Goal: Task Accomplishment & Management: Complete application form

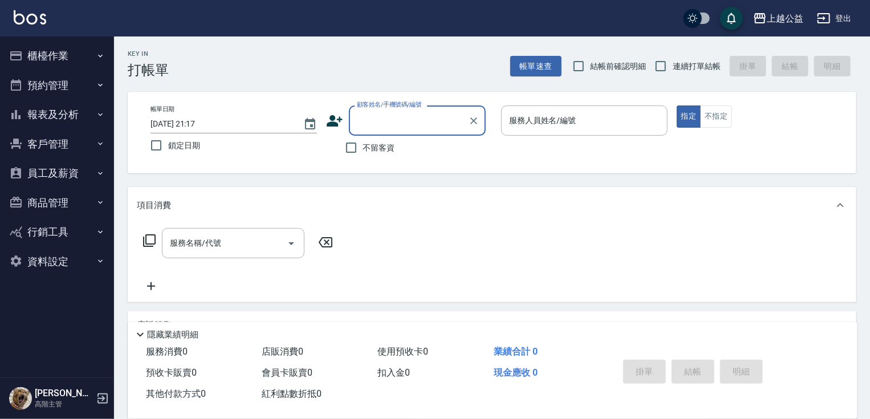
click at [380, 148] on span "不留客資" at bounding box center [379, 148] width 32 height 12
click at [363, 148] on input "不留客資" at bounding box center [351, 148] width 24 height 24
checkbox input "true"
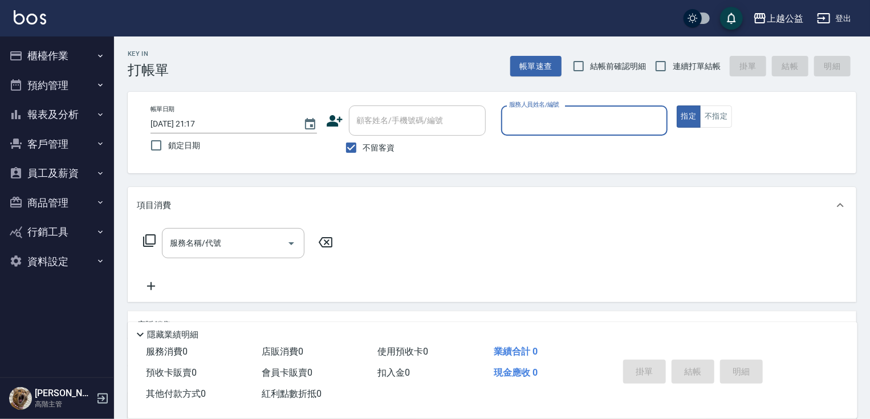
click at [681, 68] on span "連續打單結帳" at bounding box center [697, 66] width 48 height 12
click at [673, 68] on input "連續打單結帳" at bounding box center [661, 66] width 24 height 24
checkbox input "true"
click at [583, 123] on input "服務人員姓名/編號" at bounding box center [584, 121] width 156 height 20
type input "[PERSON_NAME]-6"
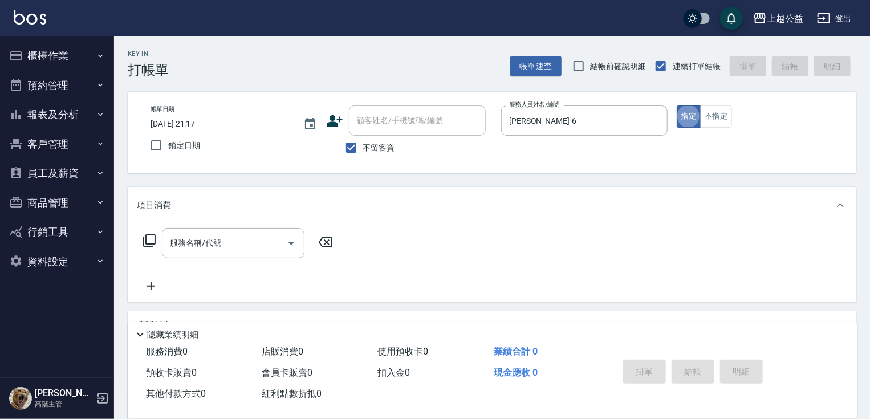
type button "true"
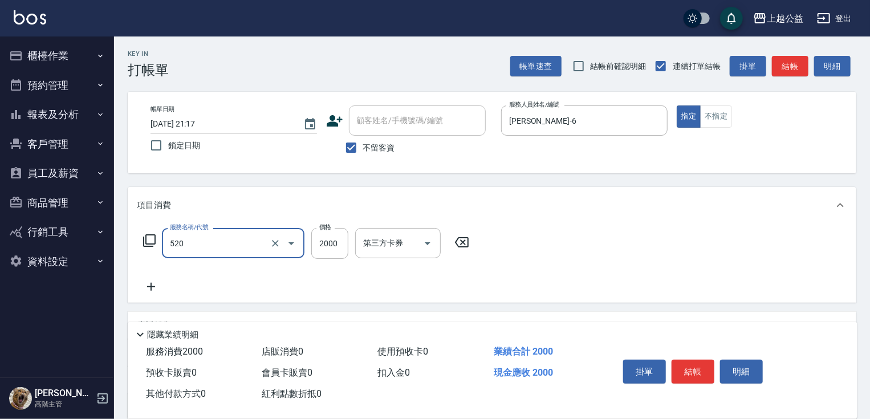
type input "繽紛染髮(520)"
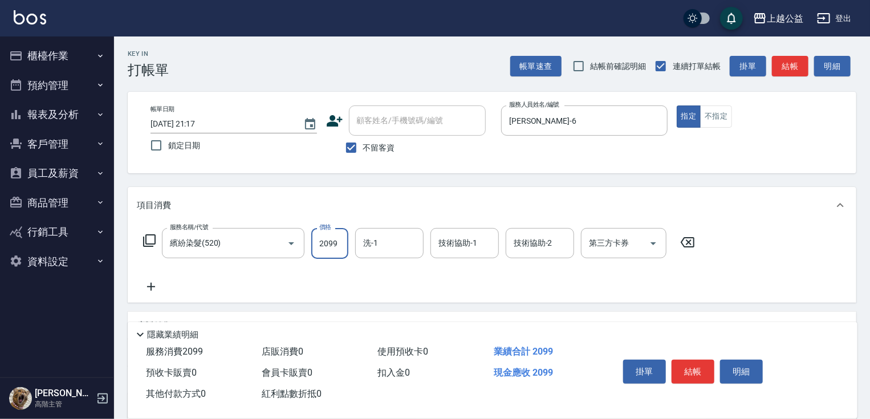
type input "2099"
type input "[PERSON_NAME]-33"
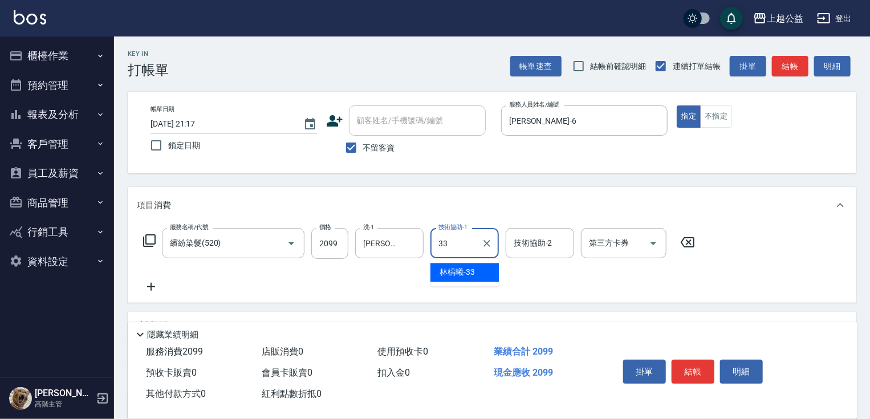
type input "[PERSON_NAME]-33"
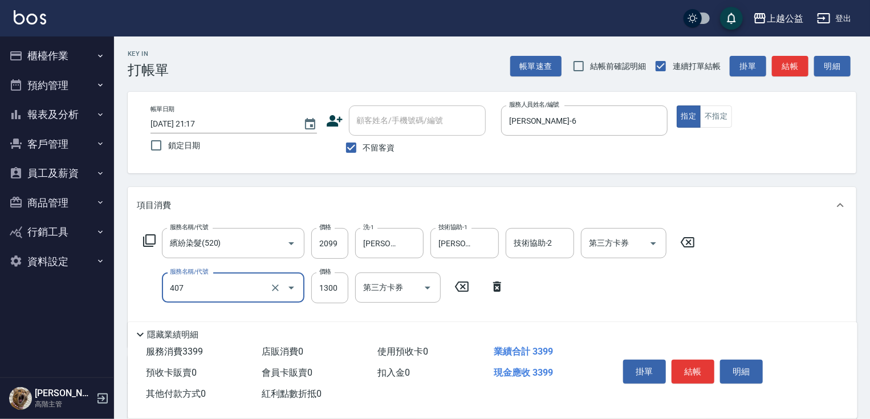
type input "女神鉑金護髮(407)"
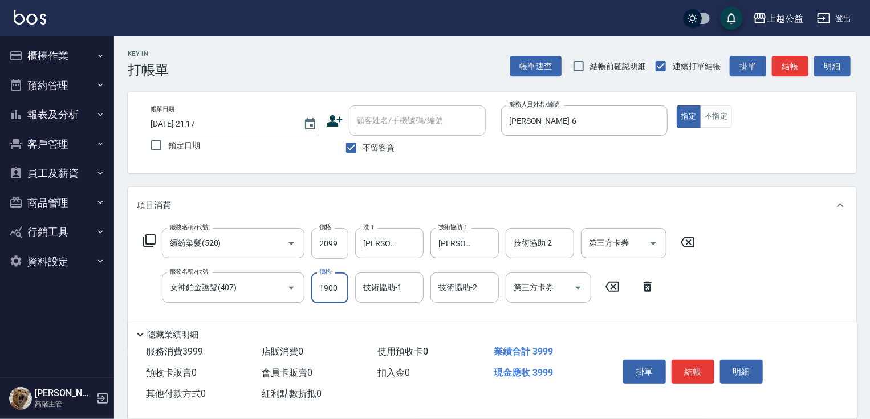
type input "1900"
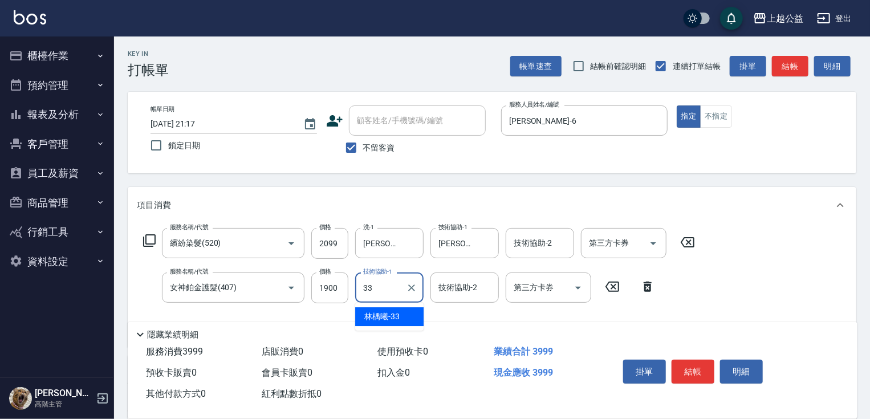
type input "[PERSON_NAME]-33"
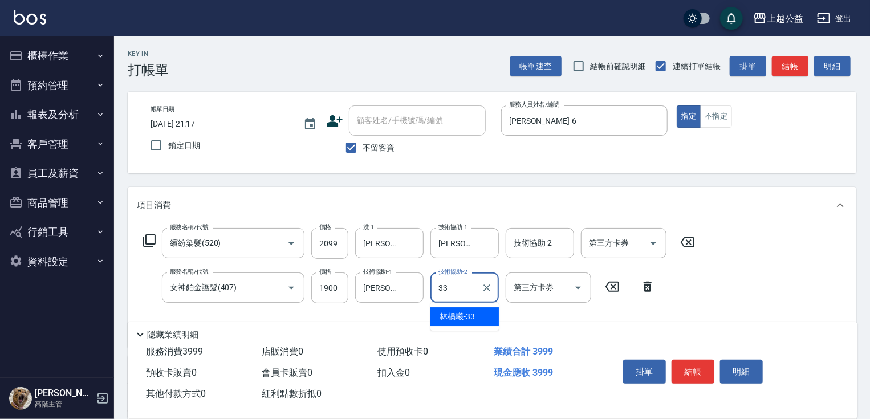
type input "[PERSON_NAME]-33"
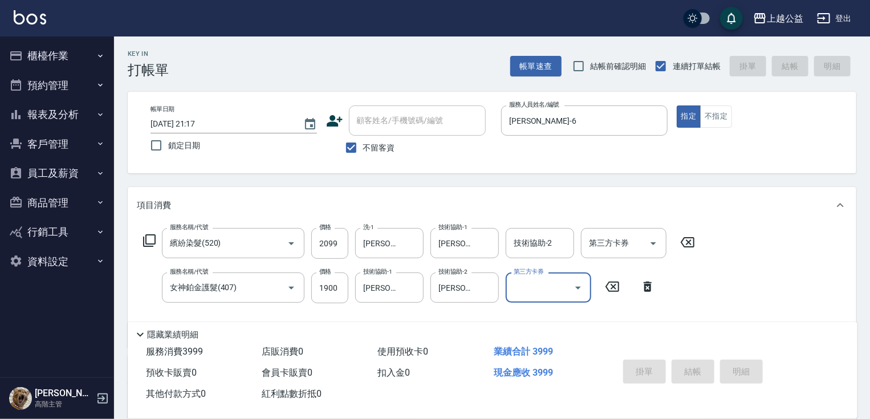
type input "[DATE] 21:18"
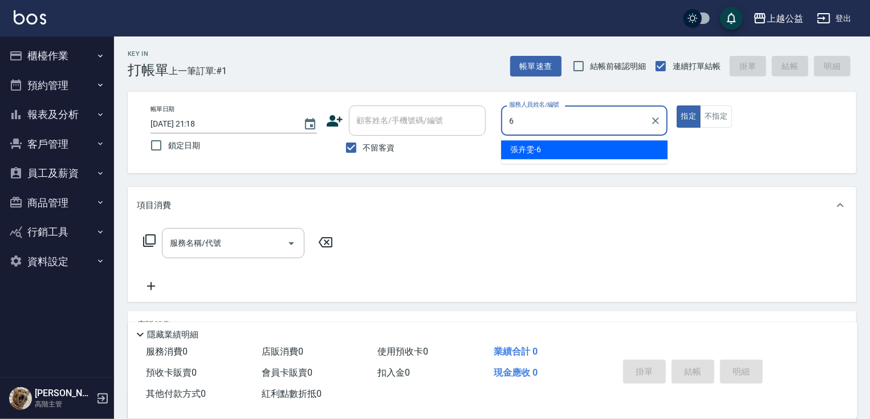
type input "[PERSON_NAME]-6"
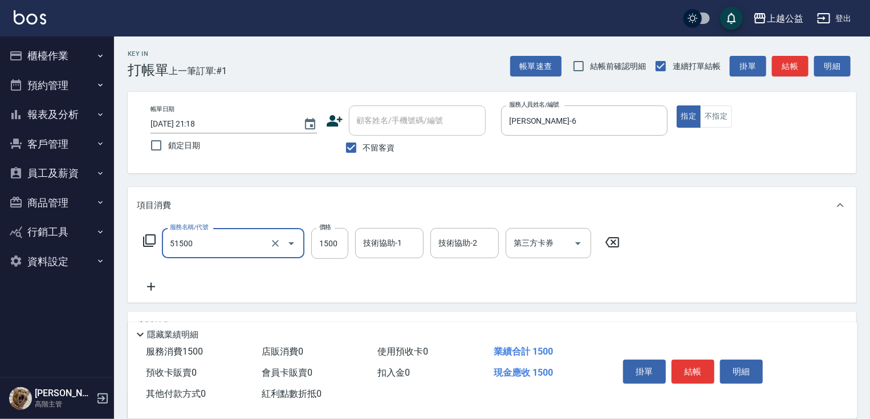
type input "染髮(51500)"
type input "1680"
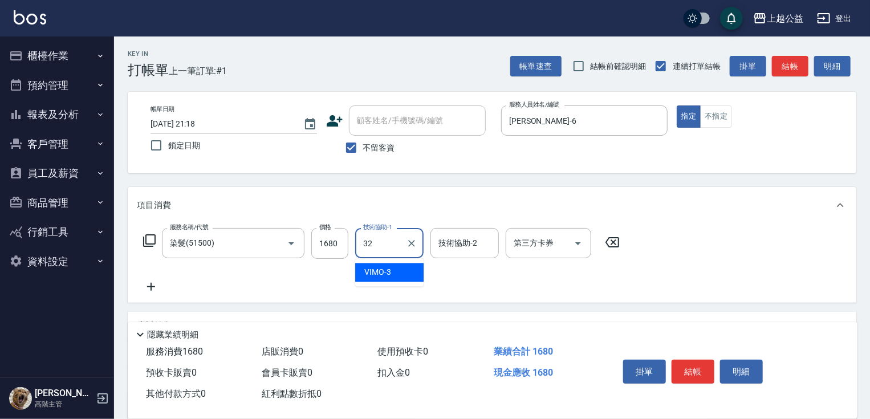
type input "[PERSON_NAME]-32"
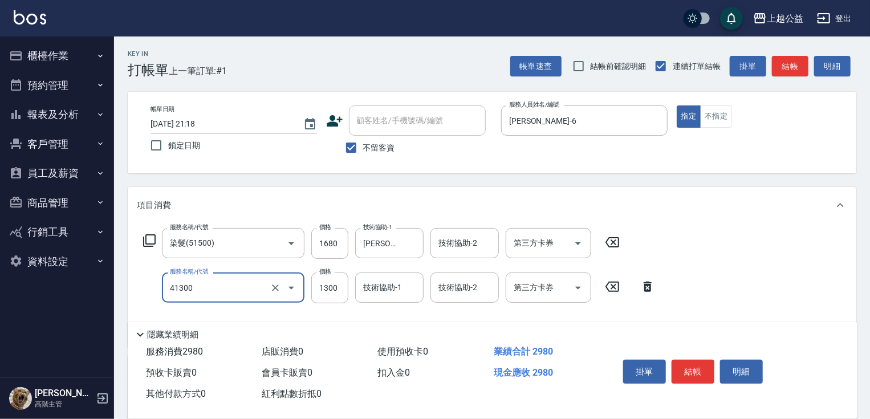
type input "鏡面1300(41300)"
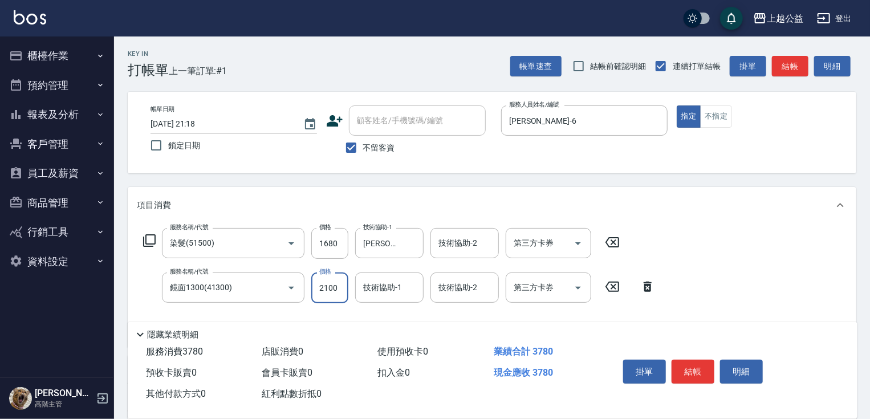
type input "2100"
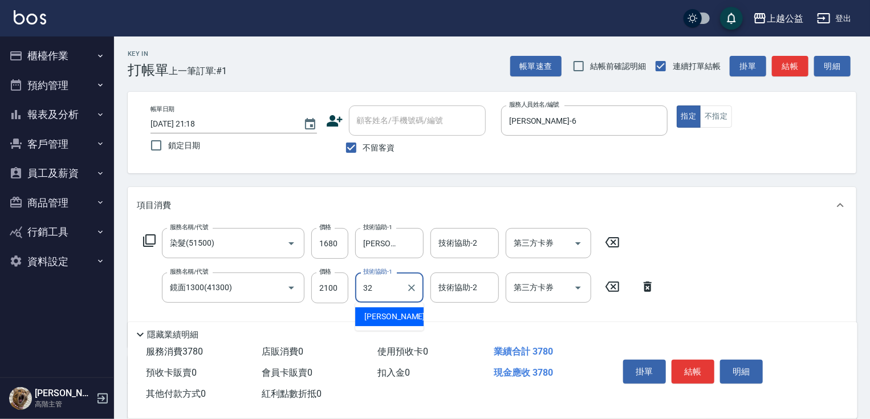
type input "[PERSON_NAME]-32"
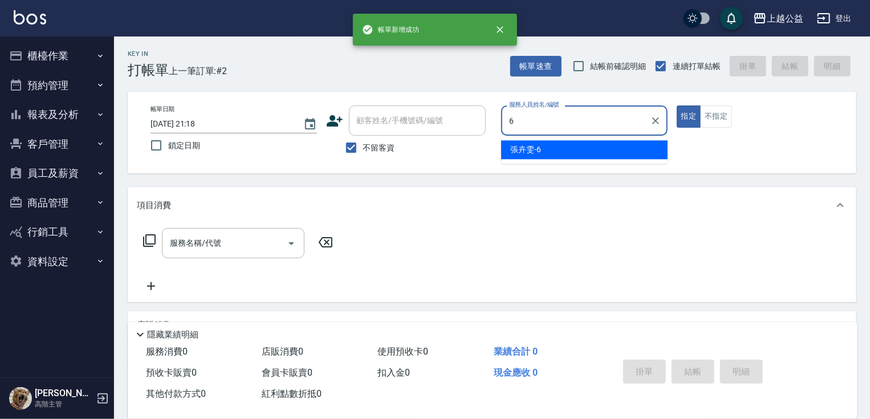
type input "[PERSON_NAME]-6"
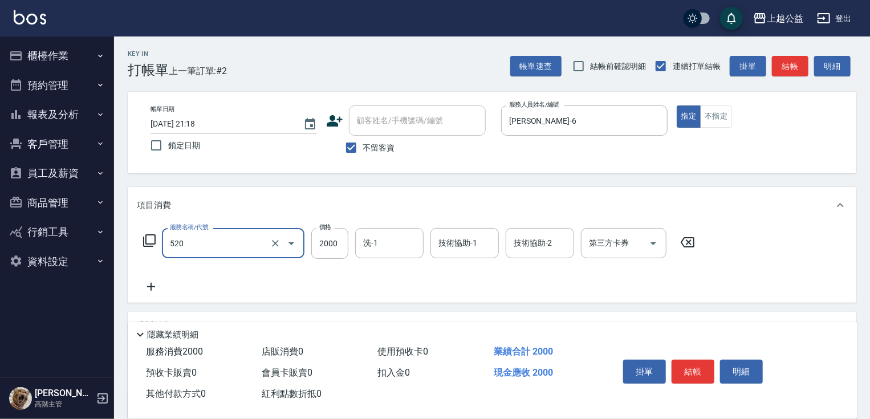
type input "繽紛染髮(520)"
type input "2099"
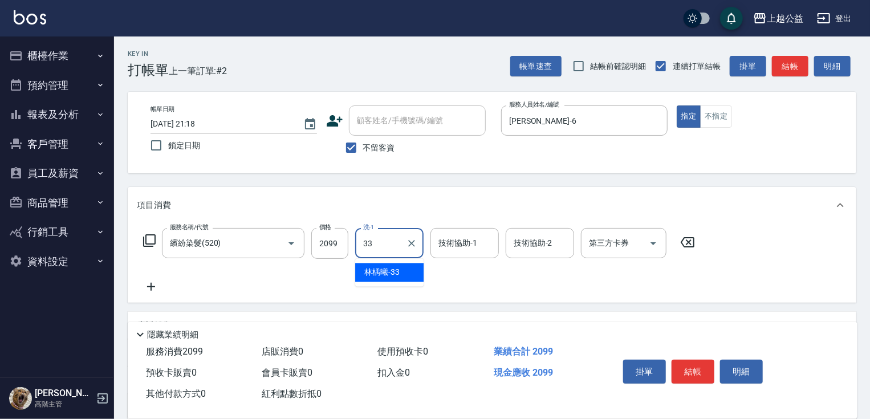
type input "[PERSON_NAME]-33"
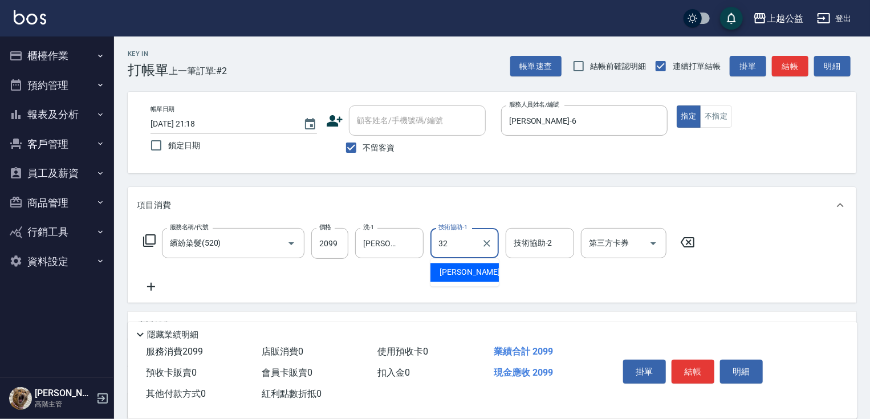
type input "[PERSON_NAME]-32"
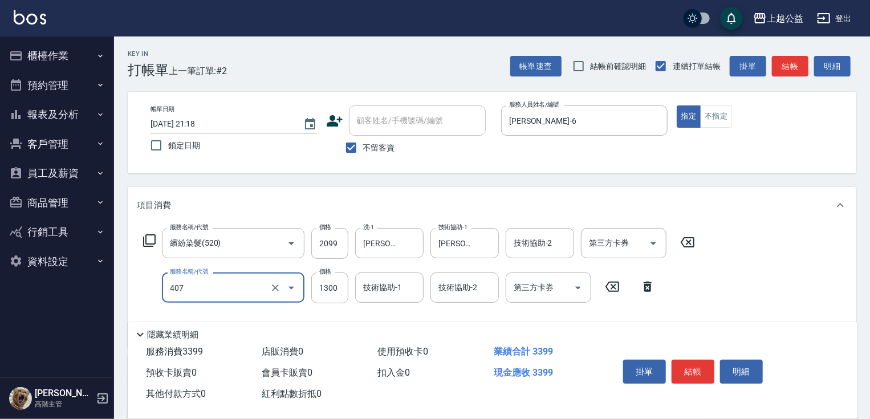
type input "女神鉑金護髮(407)"
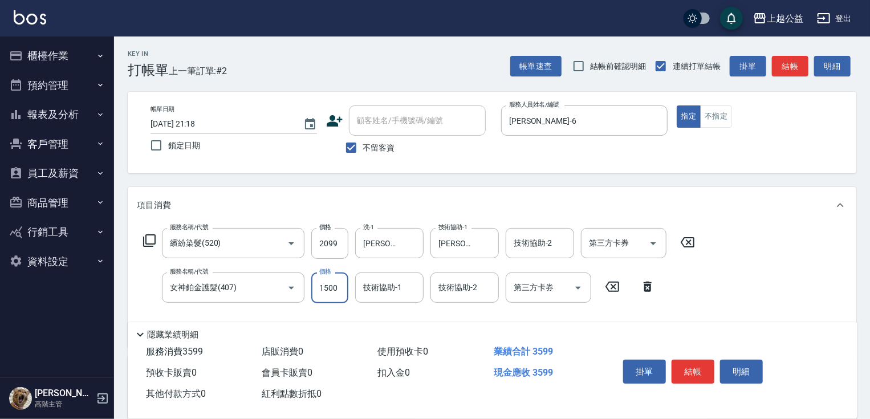
type input "1500"
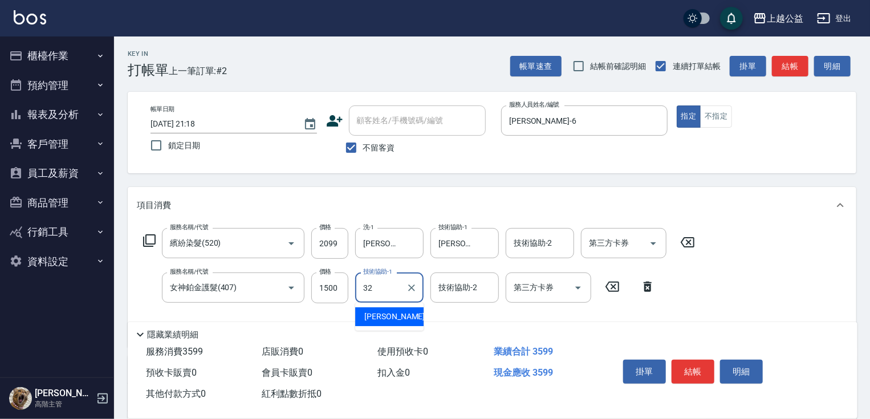
type input "[PERSON_NAME]-32"
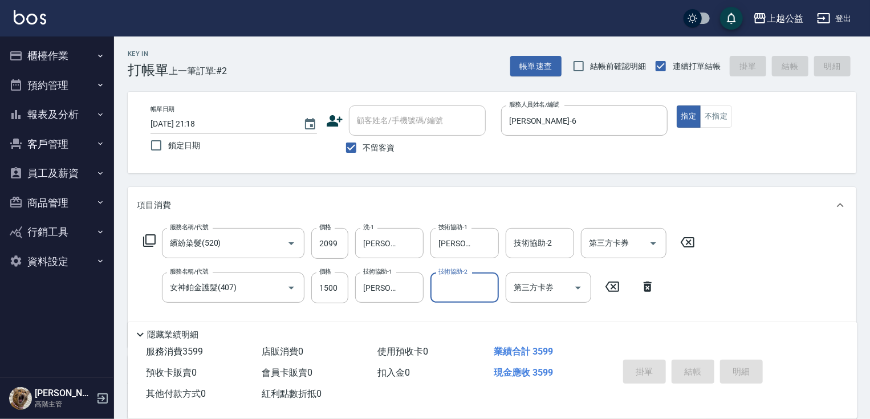
type input "[DATE] 21:19"
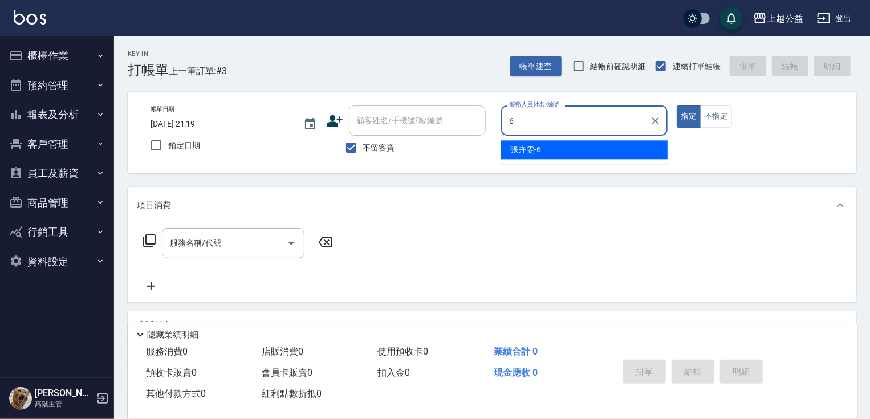
type input "[PERSON_NAME]-6"
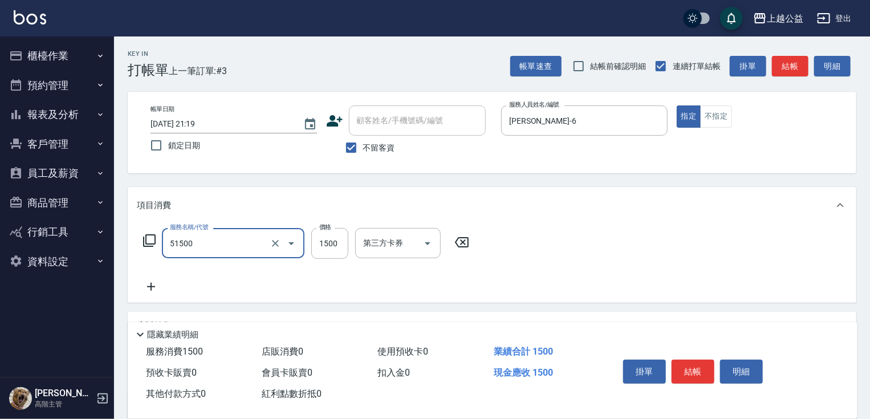
type input "染髮(51500)"
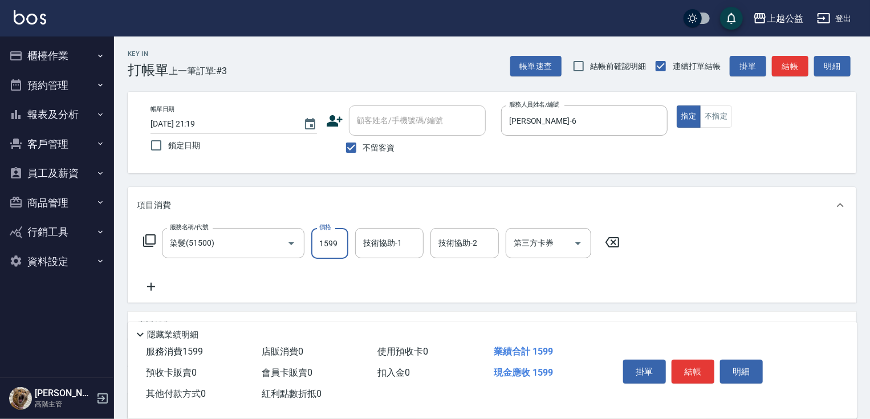
type input "1599"
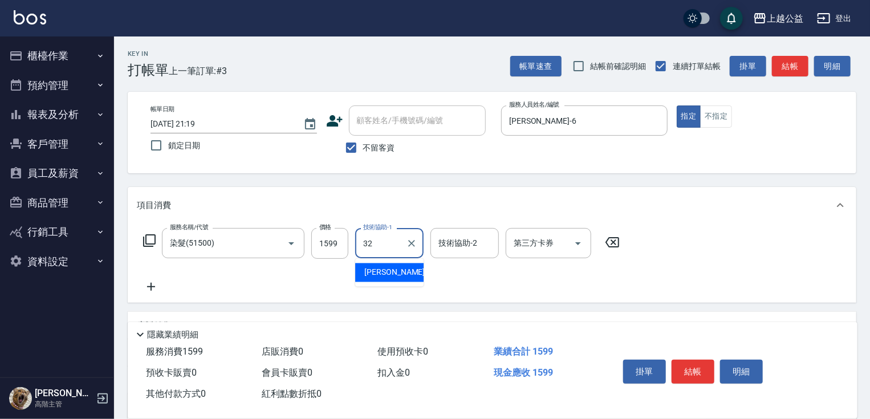
type input "[PERSON_NAME]-32"
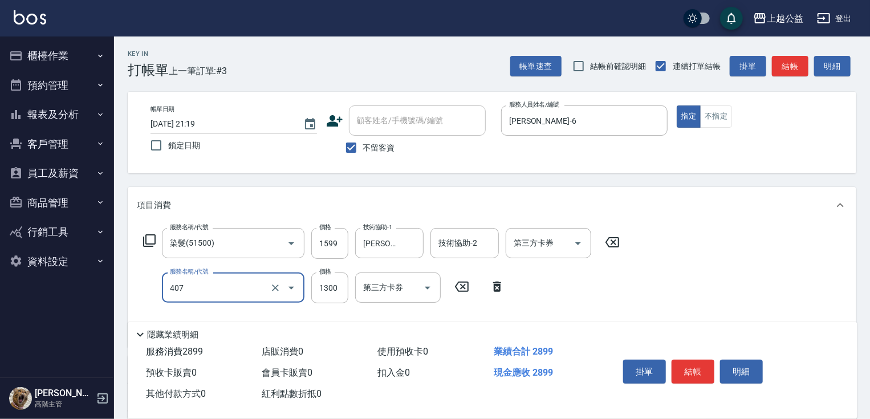
type input "女神鉑金護髮(407)"
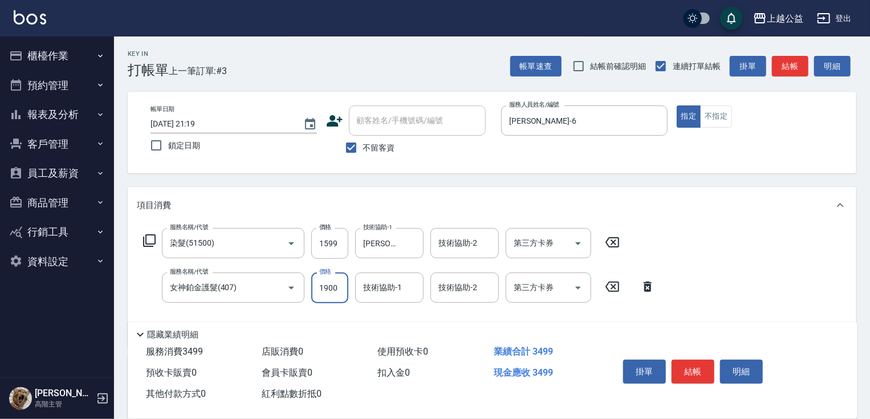
type input "1900"
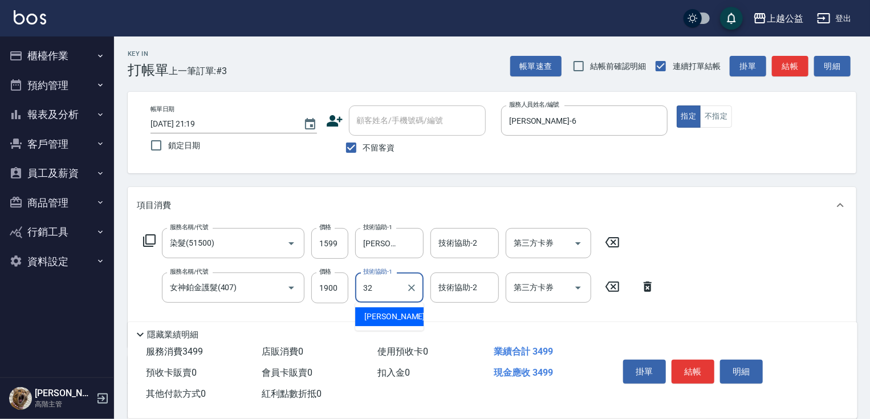
type input "[PERSON_NAME]-32"
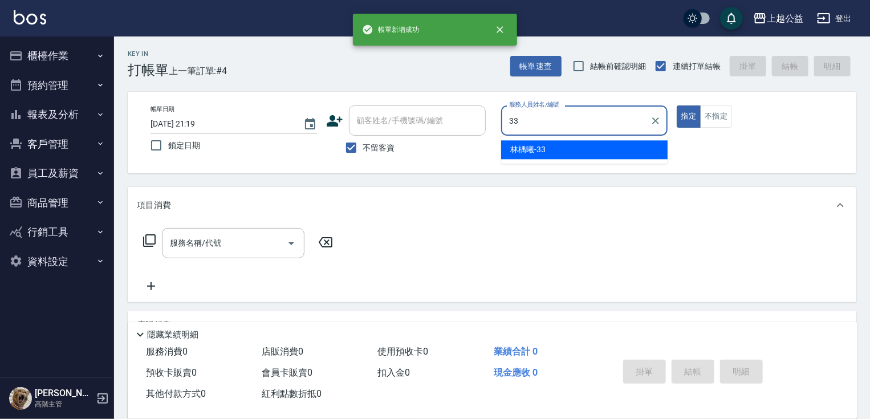
type input "[PERSON_NAME]-33"
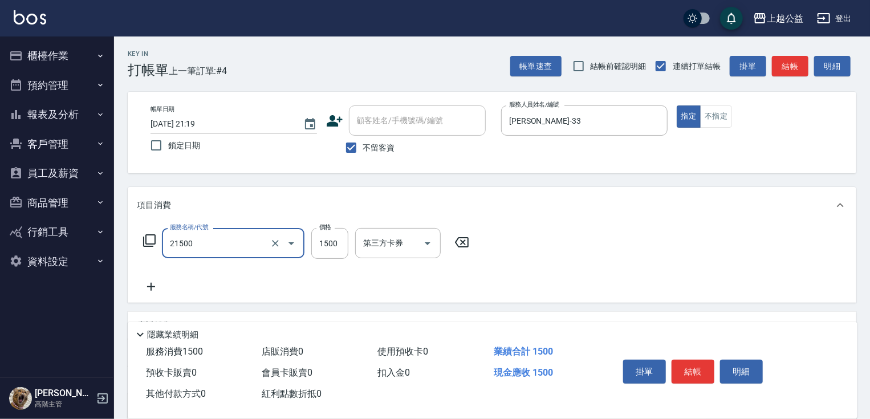
type input "燙髮(21500)"
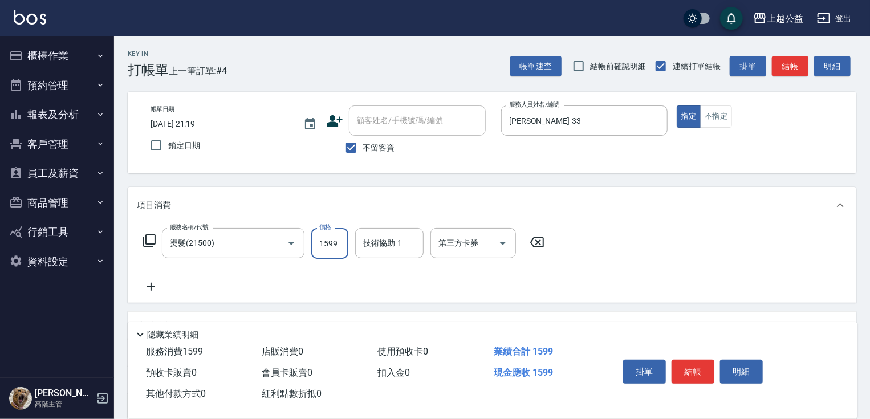
type input "1599"
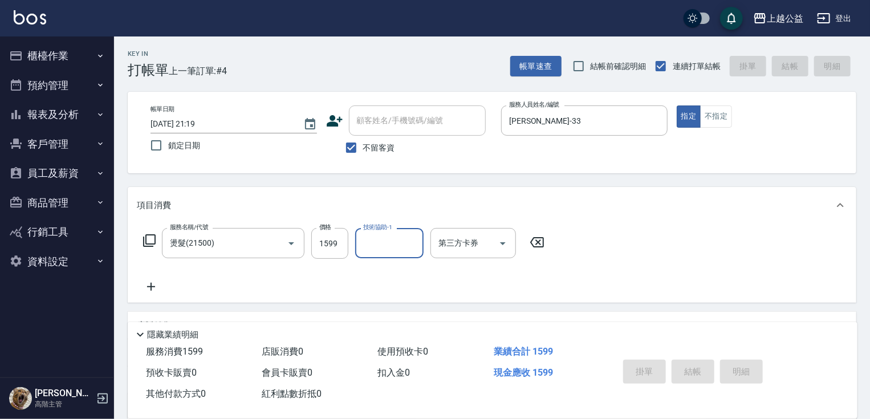
type input "[DATE] 21:20"
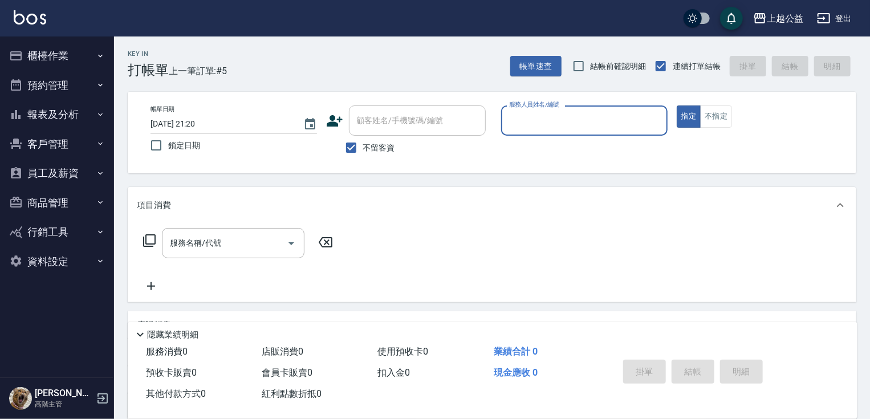
type input "6"
type input "[PERSON_NAME]-8"
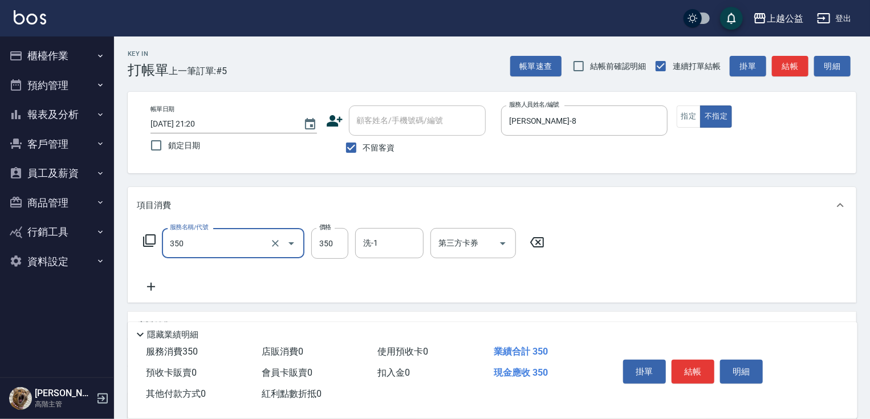
type input "一般洗剪(350)"
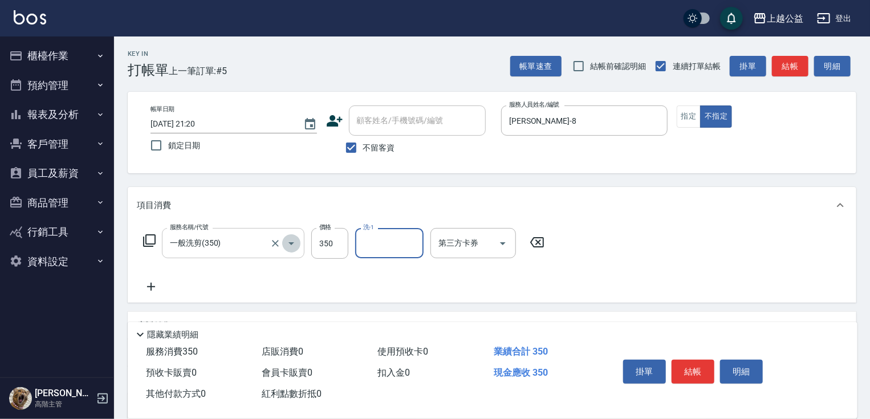
click at [283, 242] on button "Open" at bounding box center [291, 243] width 18 height 18
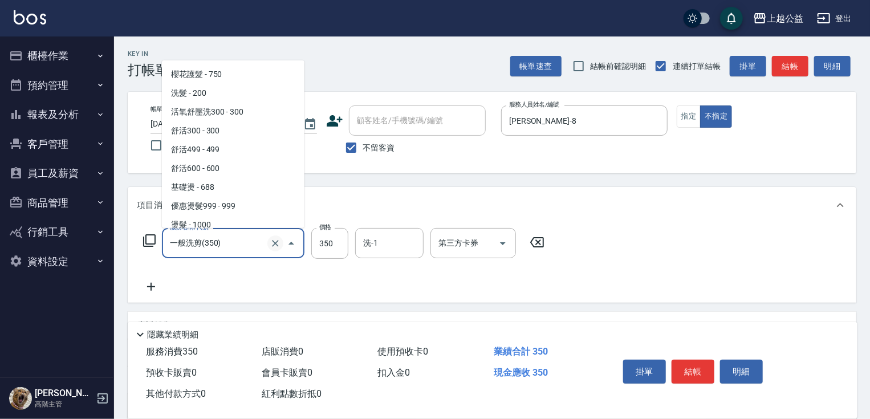
scroll to position [288, 0]
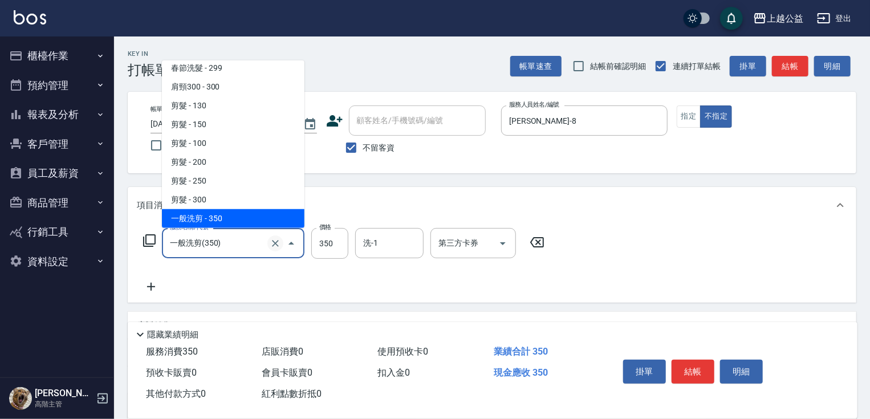
click at [278, 242] on icon "Clear" at bounding box center [275, 243] width 11 height 11
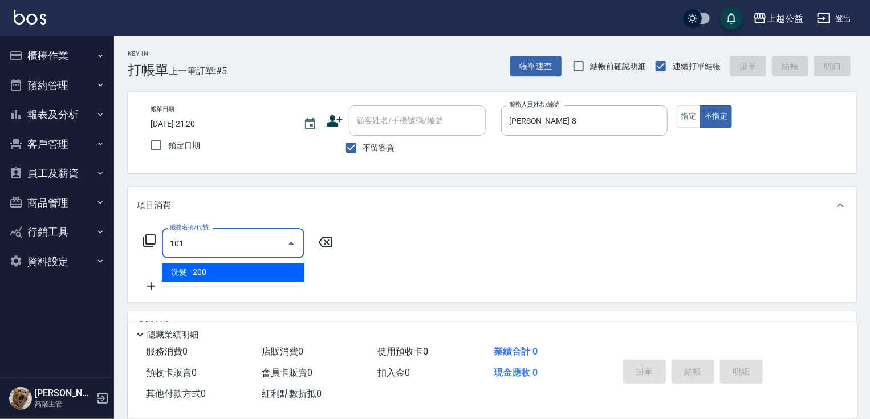
scroll to position [0, 0]
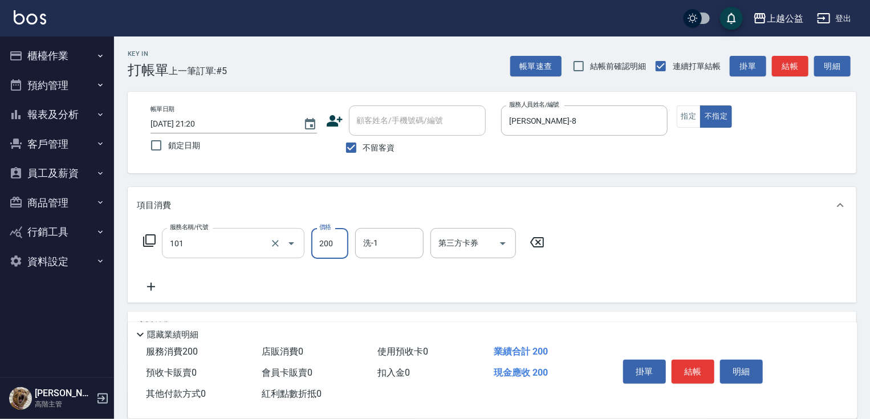
type input "洗髮(101)"
type input "300"
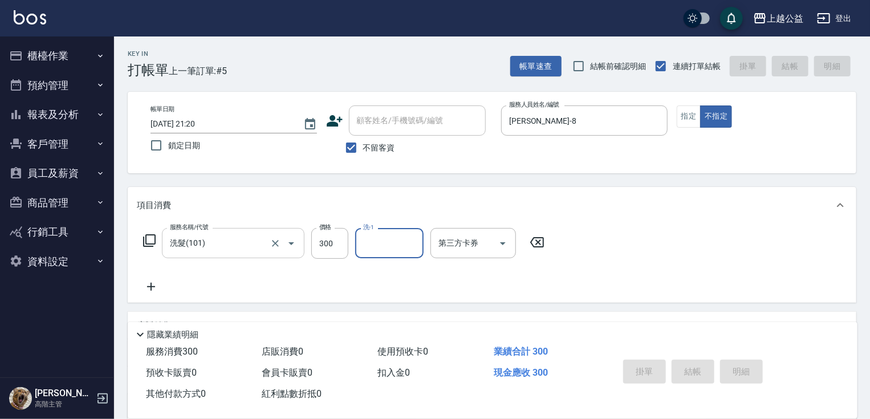
type input "[DATE] 21:21"
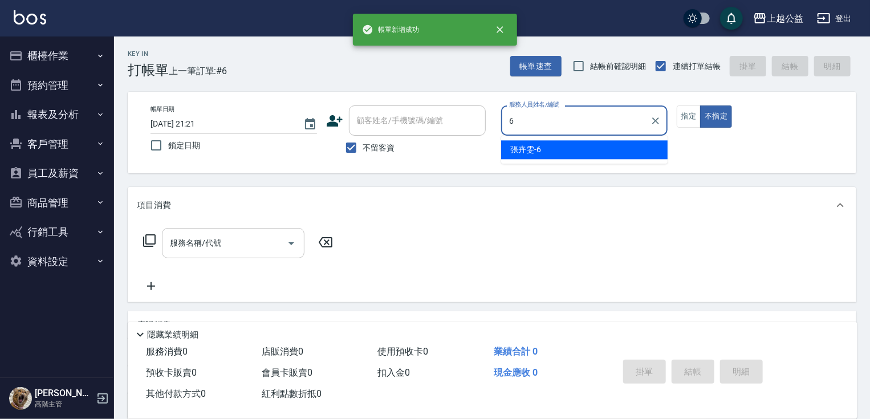
type input "[PERSON_NAME]-6"
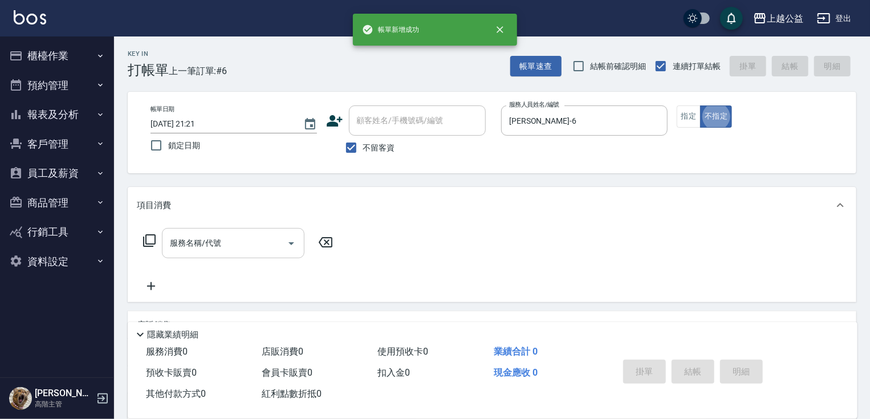
type button "false"
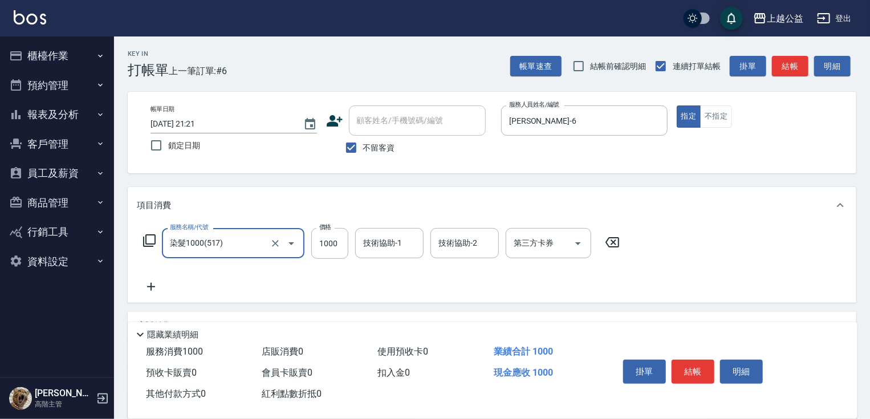
type input "染髮1000(517)"
type input "999"
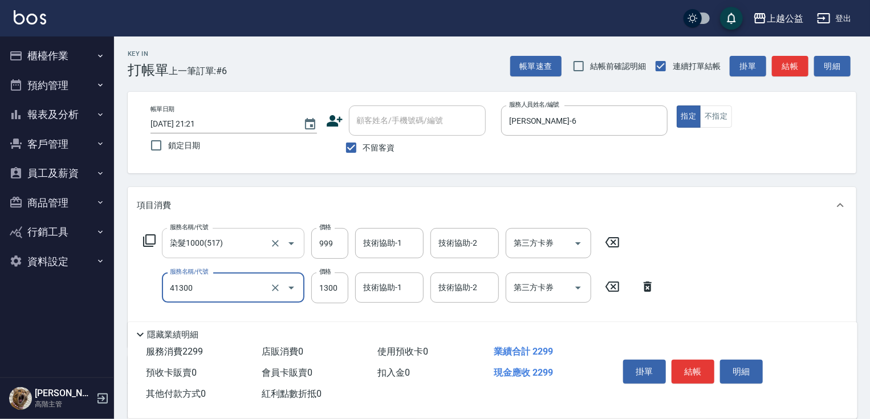
type input "鏡面1300(41300)"
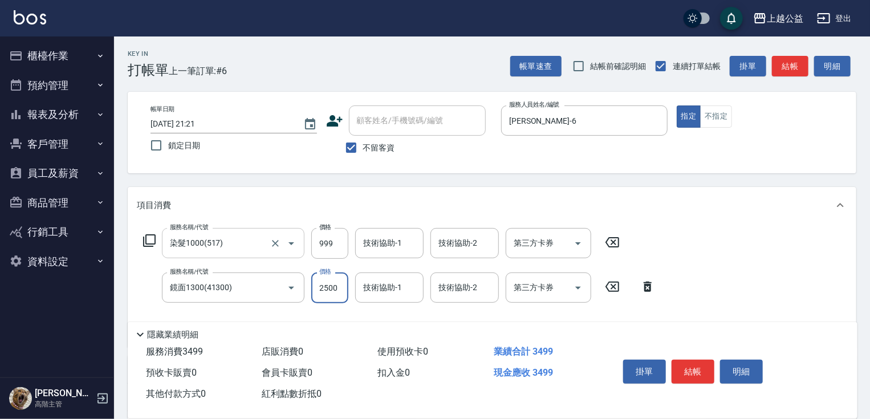
type input "2500"
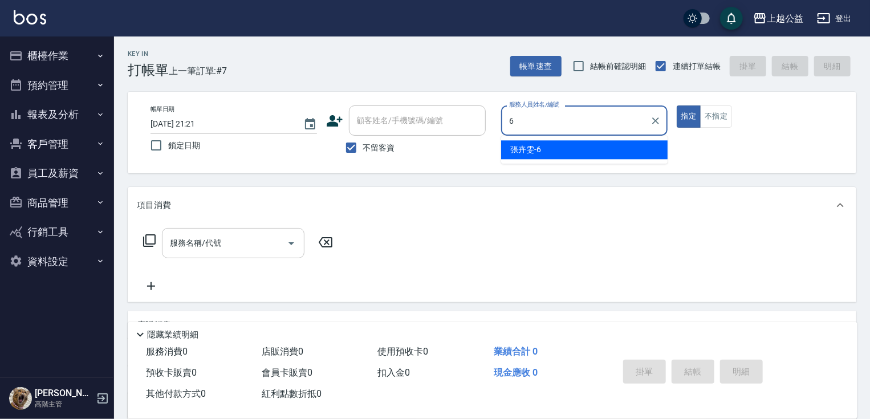
type input "[PERSON_NAME]-6"
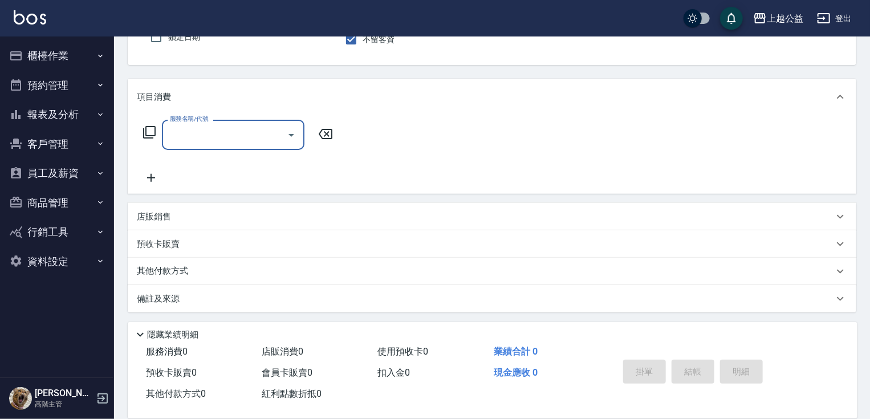
scroll to position [109, 0]
click at [173, 220] on div "店販銷售" at bounding box center [485, 216] width 697 height 12
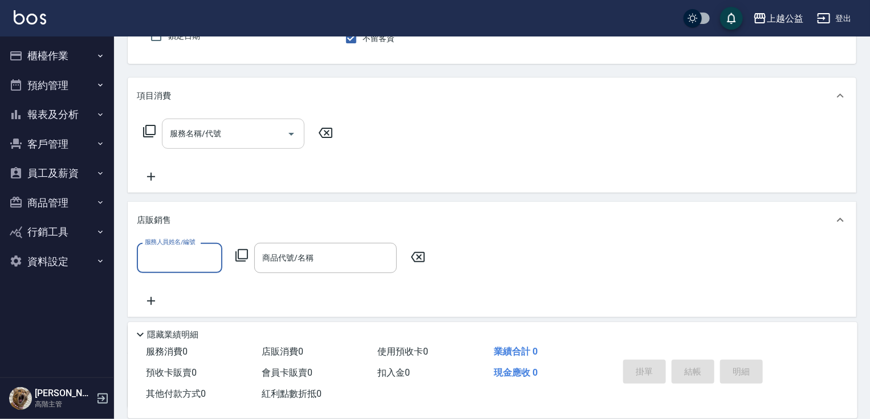
scroll to position [0, 0]
type input "[PERSON_NAME]-6"
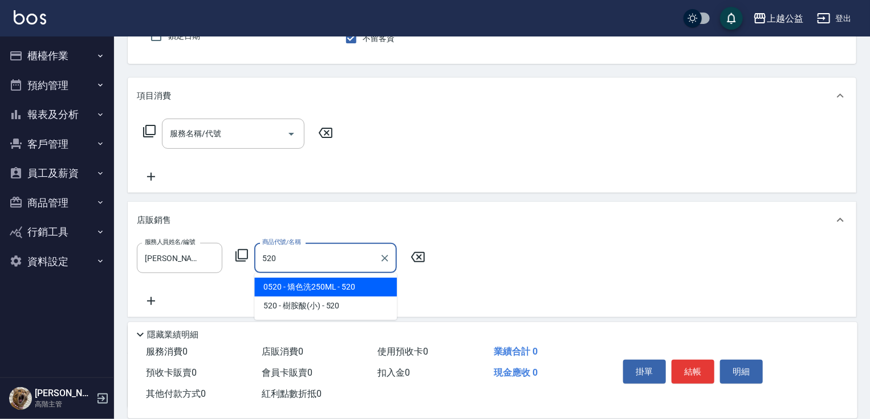
type input "矯色洗250ML"
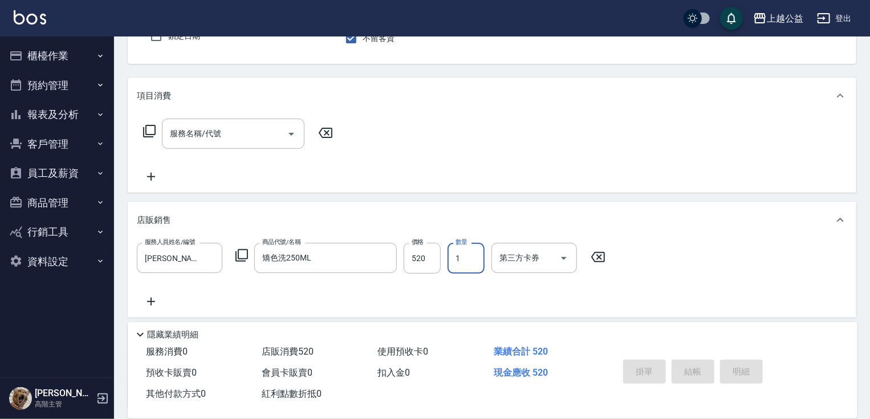
type input "[DATE] 21:22"
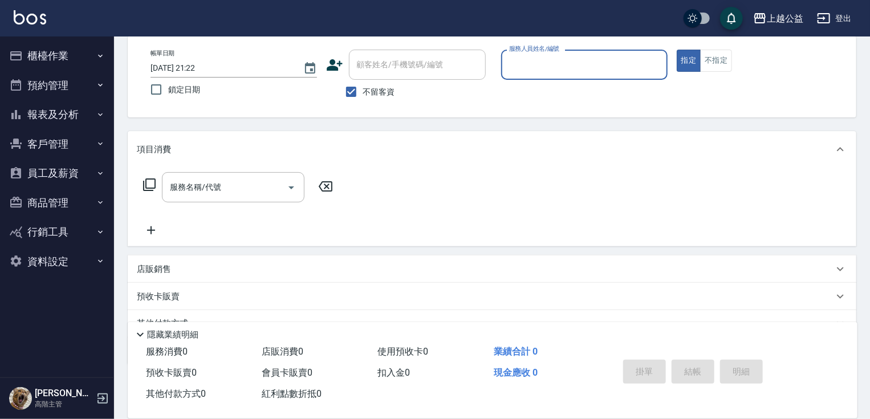
scroll to position [27, 0]
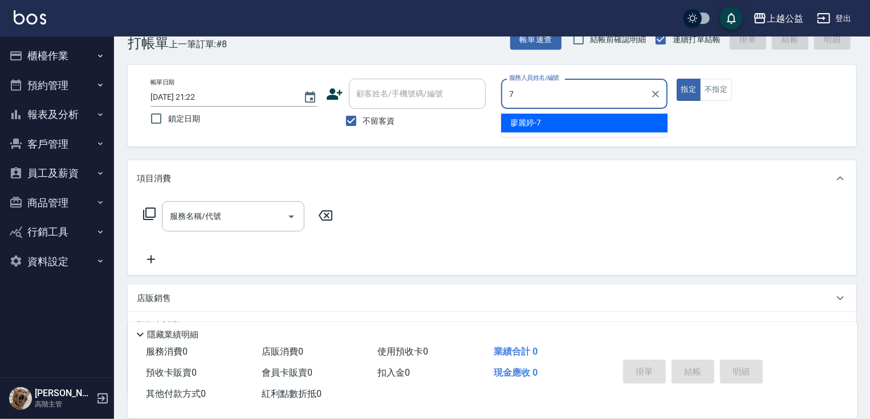
type input "[PERSON_NAME]-7"
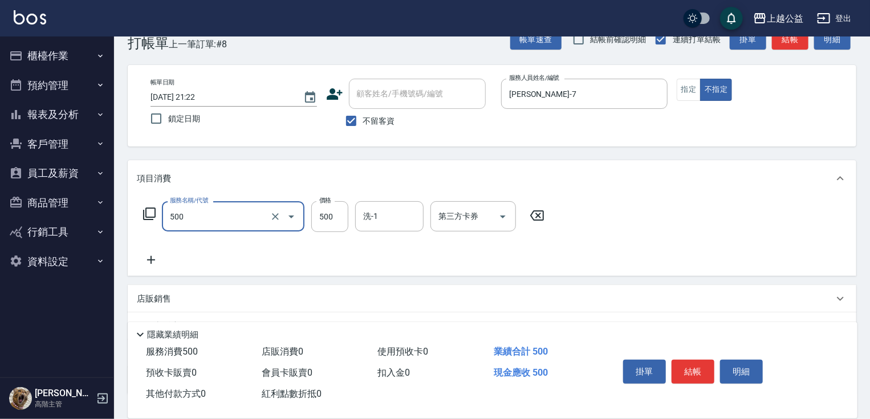
type input "洗剪500(500)"
type input "500"
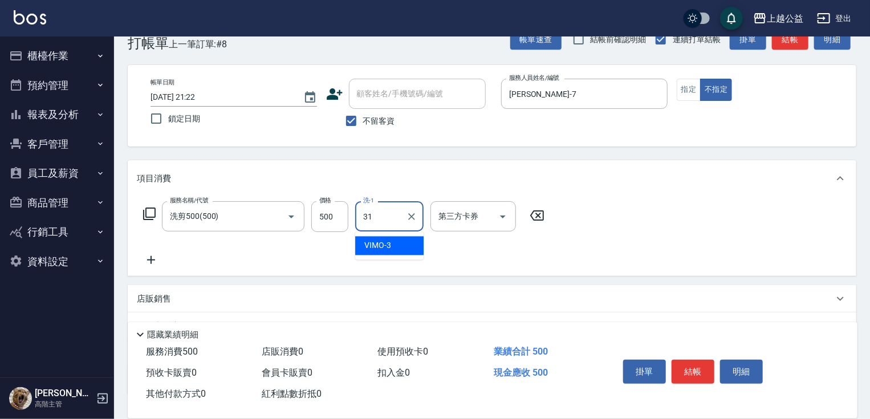
type input "[PERSON_NAME]-31"
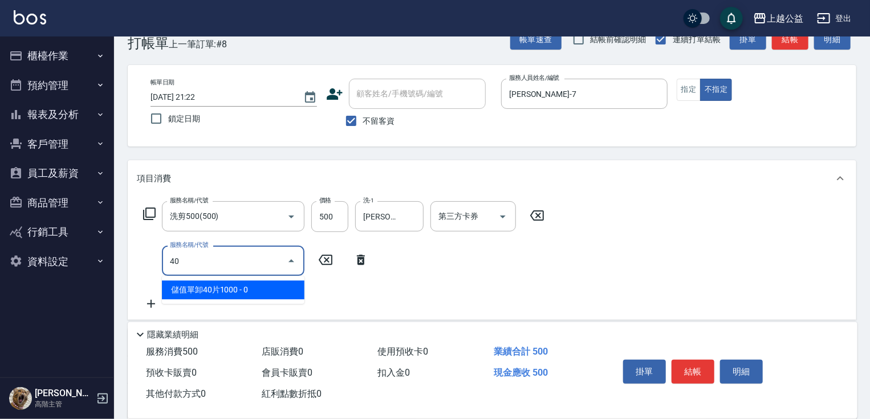
type input "4"
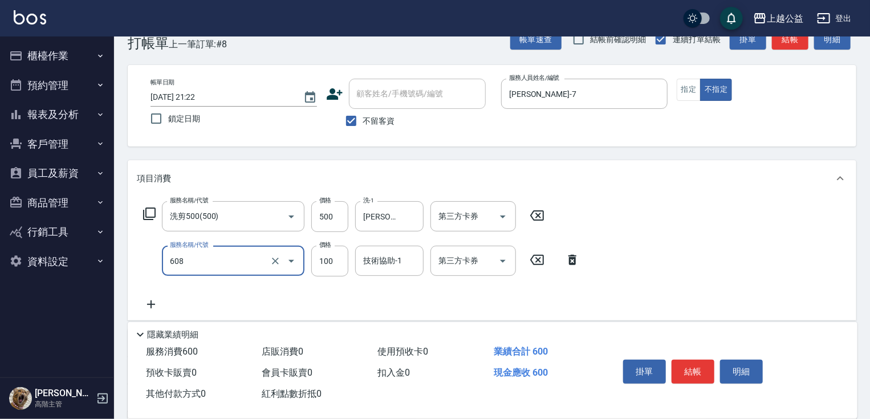
type input "精油長髮(608)"
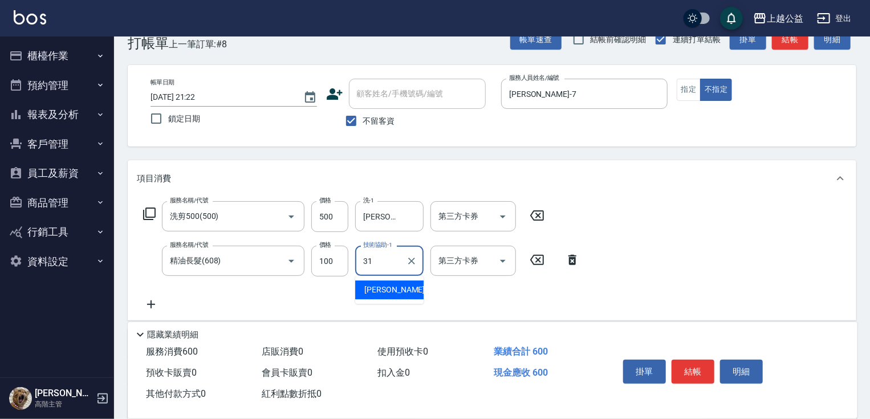
type input "[PERSON_NAME]-31"
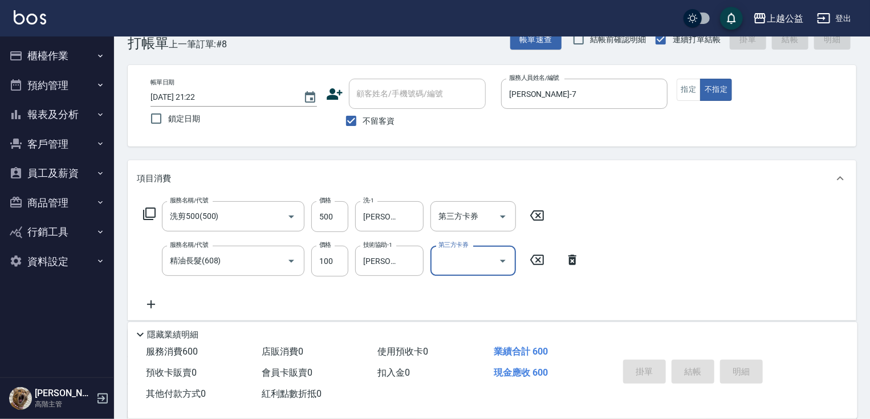
type input "[DATE] 21:23"
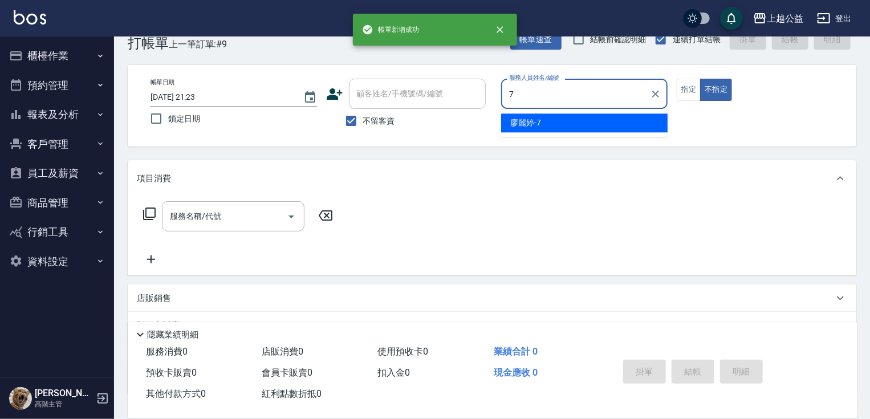
type input "[PERSON_NAME]-7"
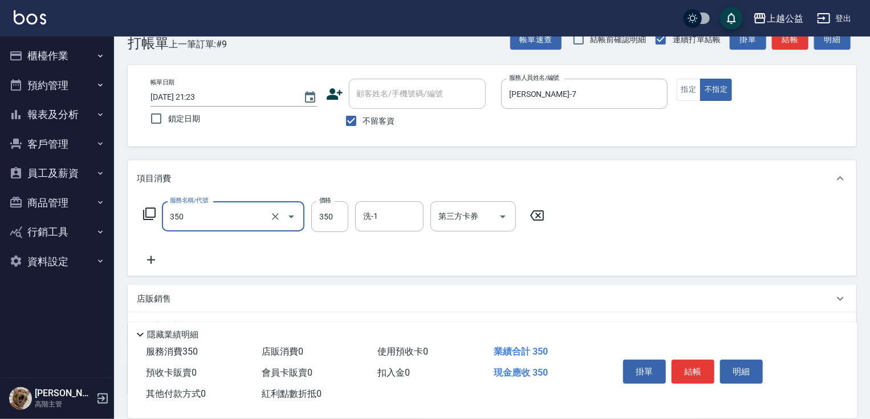
type input "一般洗剪(350)"
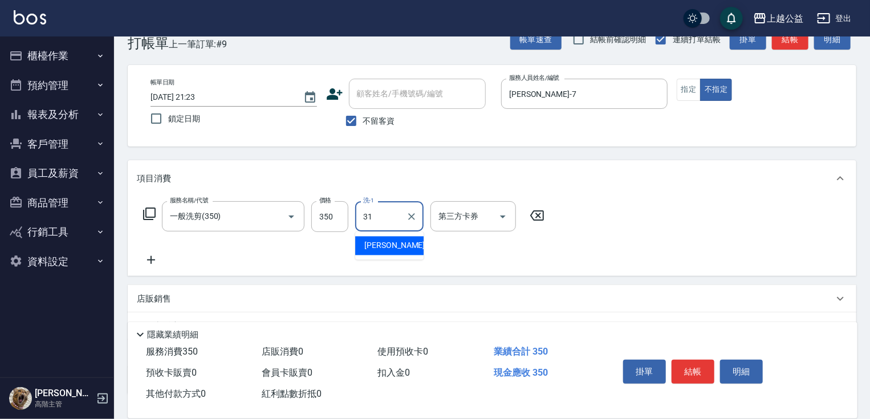
type input "[PERSON_NAME]-31"
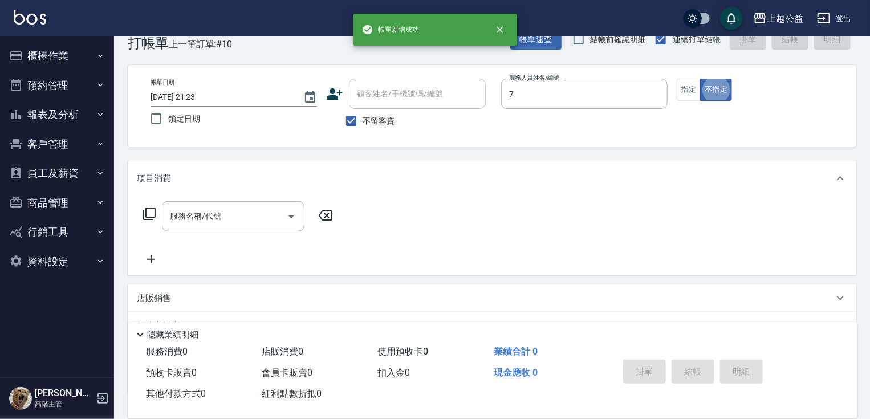
type input "[PERSON_NAME]-7"
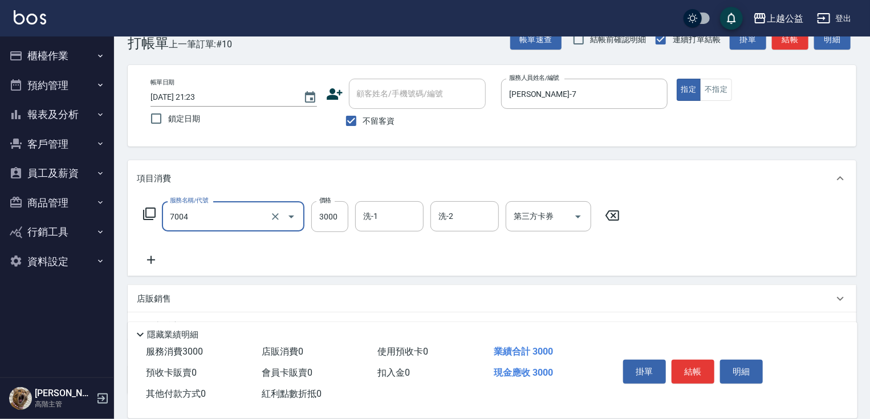
type input "重整3包(7004)"
type input "4000"
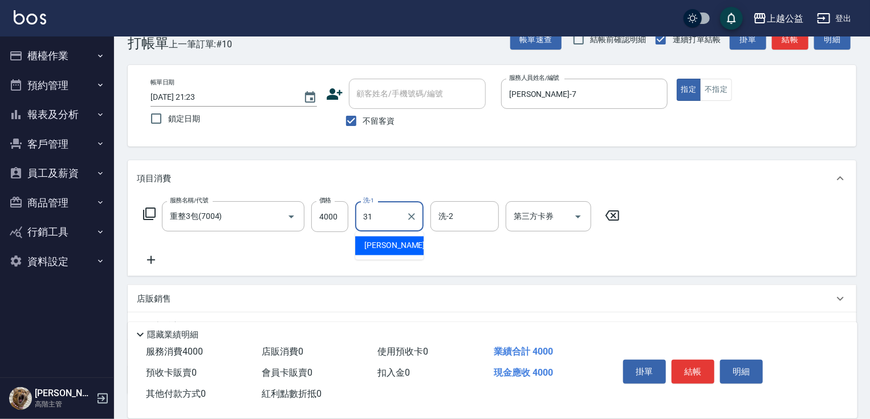
type input "[PERSON_NAME]-31"
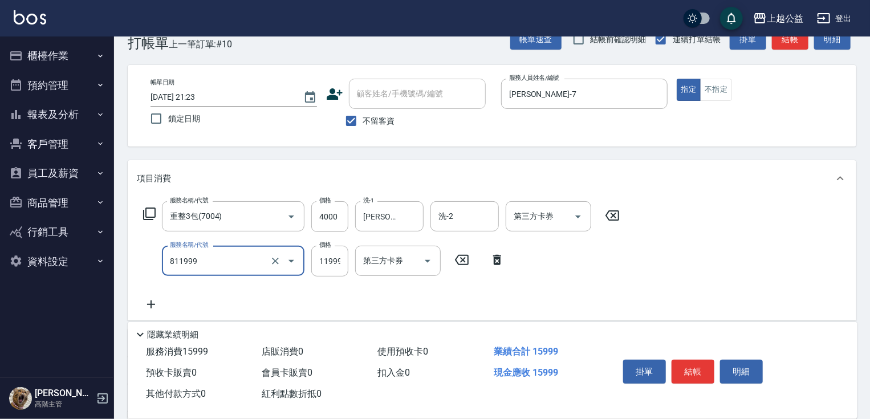
type input "金鑽羽毛20吋/3包(811999)"
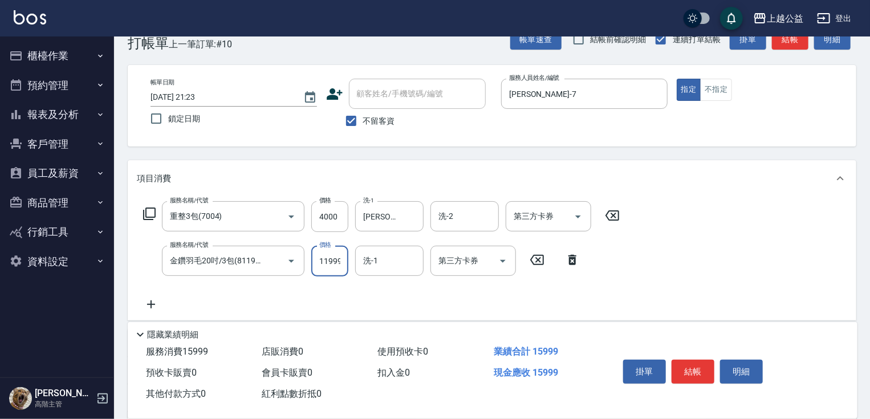
scroll to position [0, 1]
click at [290, 260] on icon "Open" at bounding box center [291, 261] width 6 height 3
click at [276, 260] on icon "Clear" at bounding box center [275, 261] width 7 height 7
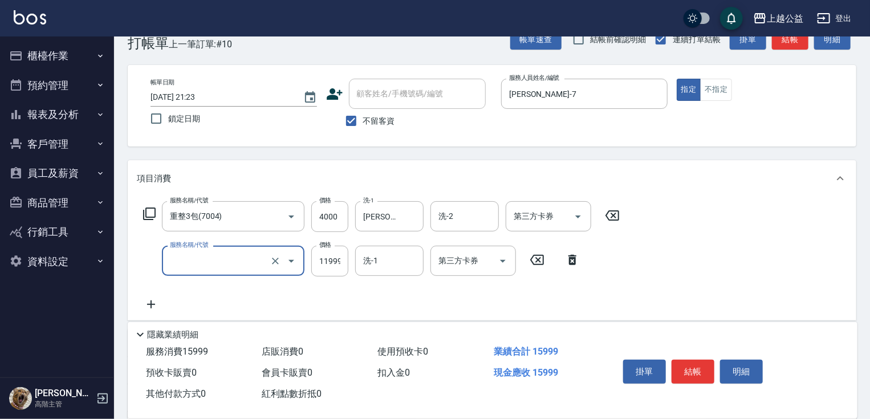
type input "金鑽羽毛20吋/3包(811999)"
click at [535, 258] on icon at bounding box center [537, 260] width 28 height 14
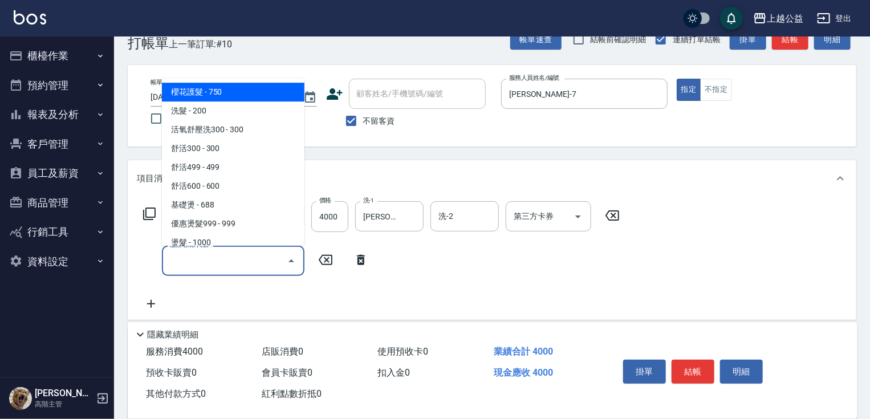
click at [224, 262] on input "服務名稱/代號" at bounding box center [224, 261] width 115 height 20
click at [152, 218] on icon at bounding box center [149, 214] width 14 height 14
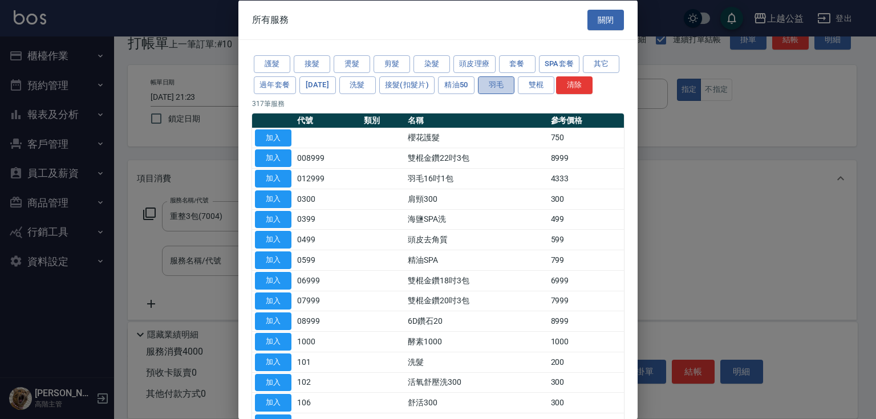
click at [514, 89] on button "羽毛" at bounding box center [496, 85] width 36 height 18
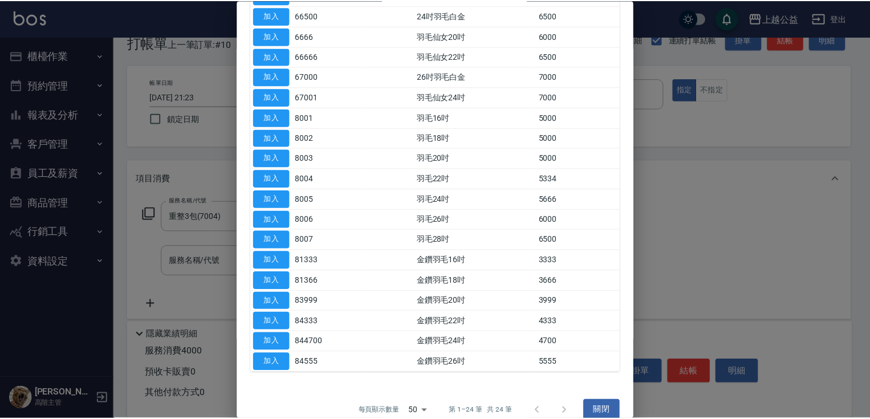
scroll to position [274, 0]
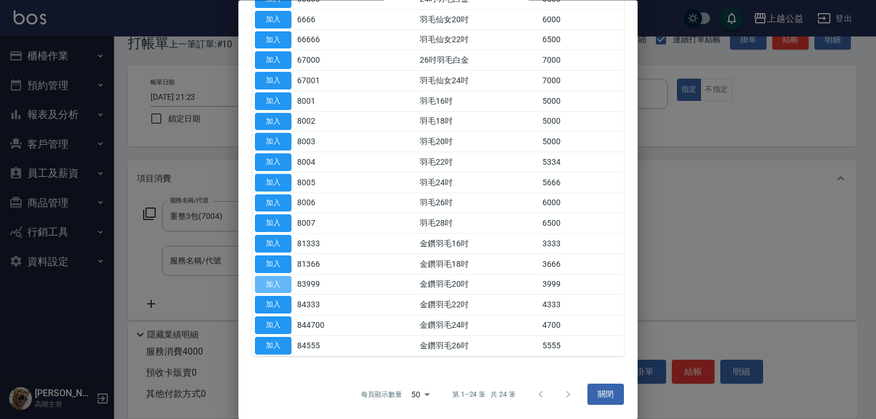
drag, startPoint x: 278, startPoint y: 283, endPoint x: 285, endPoint y: 275, distance: 10.1
click at [278, 283] on button "加入" at bounding box center [273, 285] width 36 height 18
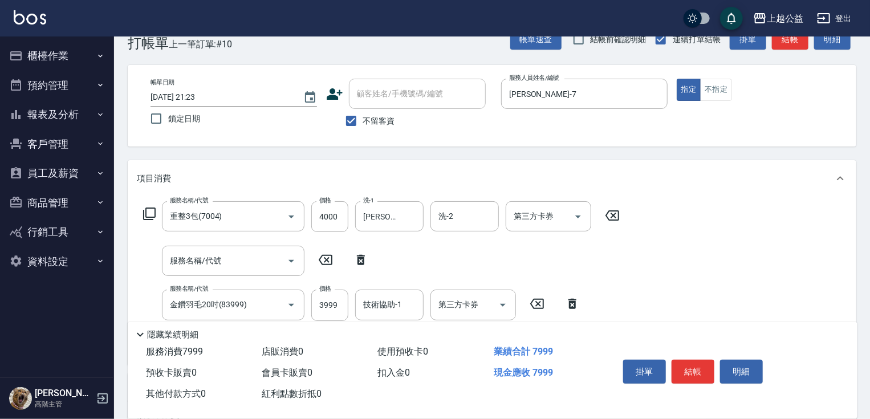
click at [360, 266] on icon at bounding box center [361, 260] width 28 height 14
type input "金鑽羽毛20吋(83999)"
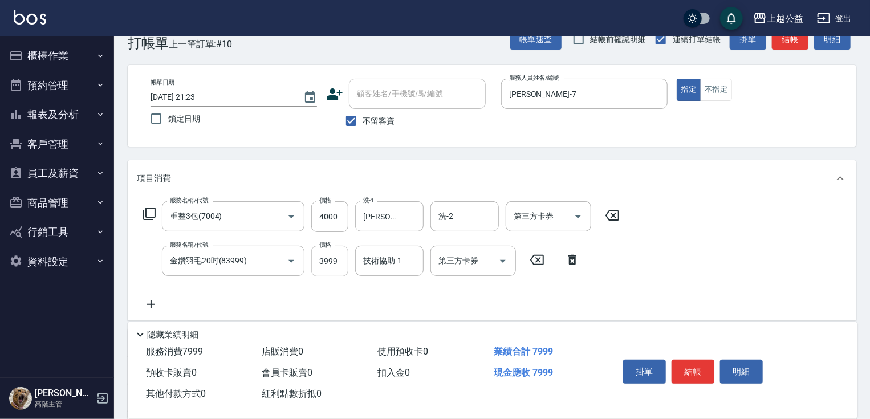
click at [340, 266] on input "3999" at bounding box center [329, 261] width 37 height 31
type input "4700"
type input "[PERSON_NAME]-31"
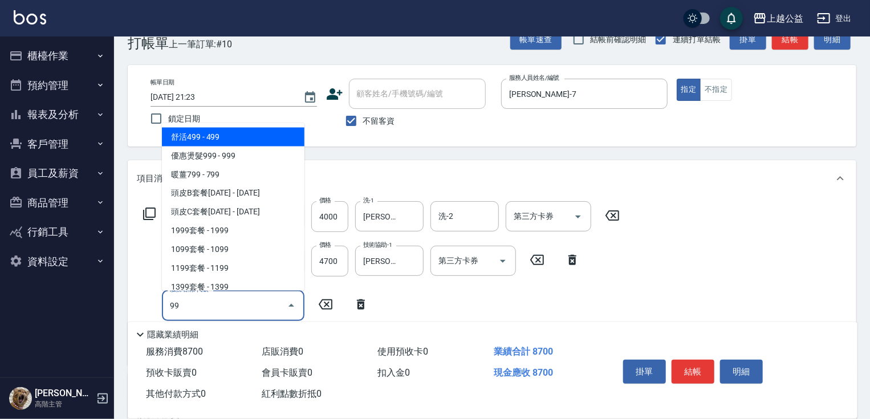
type input "9"
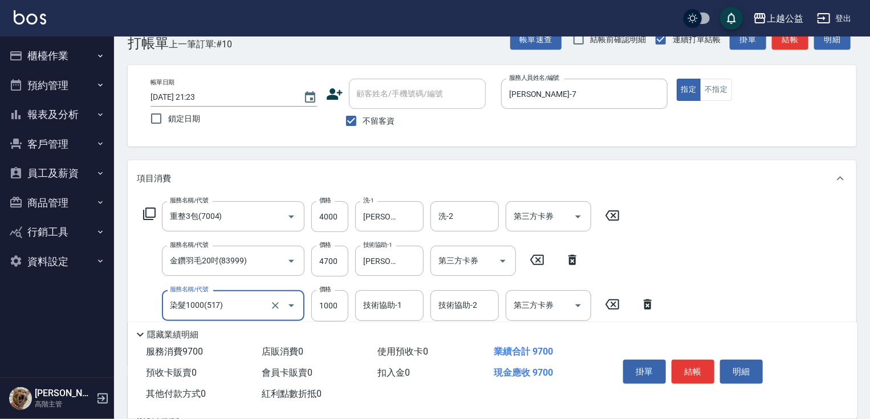
type input "染髮1000(517)"
type input "999"
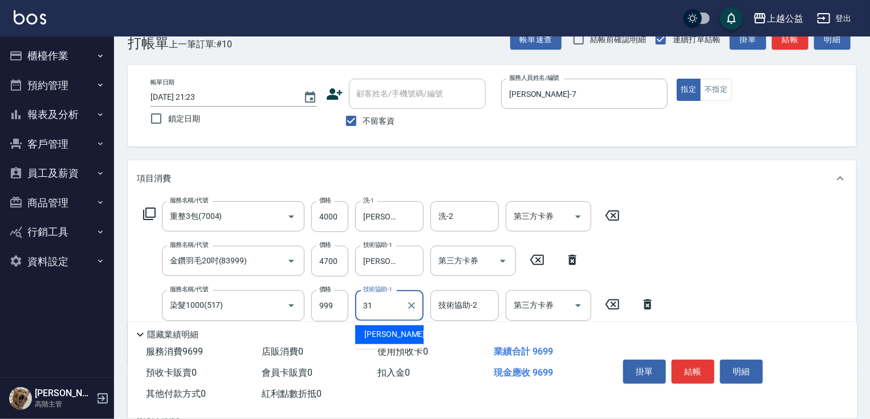
type input "[PERSON_NAME]-31"
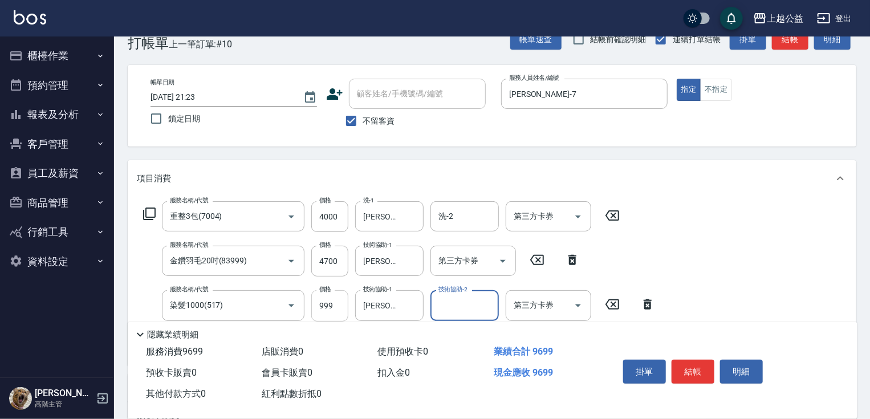
click at [321, 308] on input "999" at bounding box center [329, 305] width 37 height 31
type input "1000"
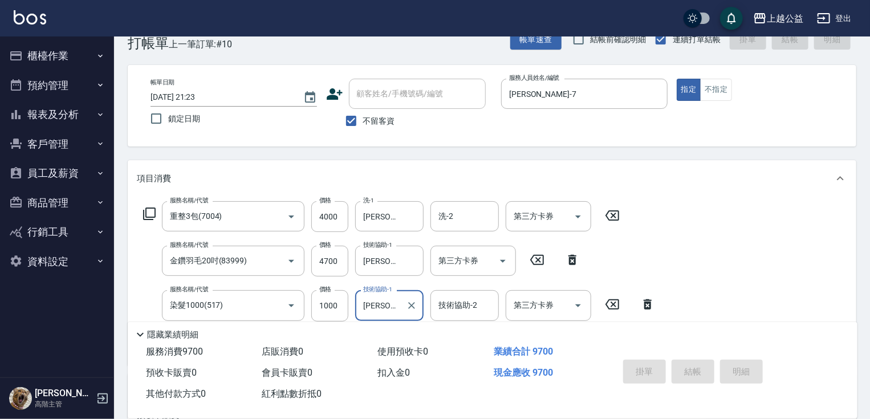
type input "[DATE] 21:25"
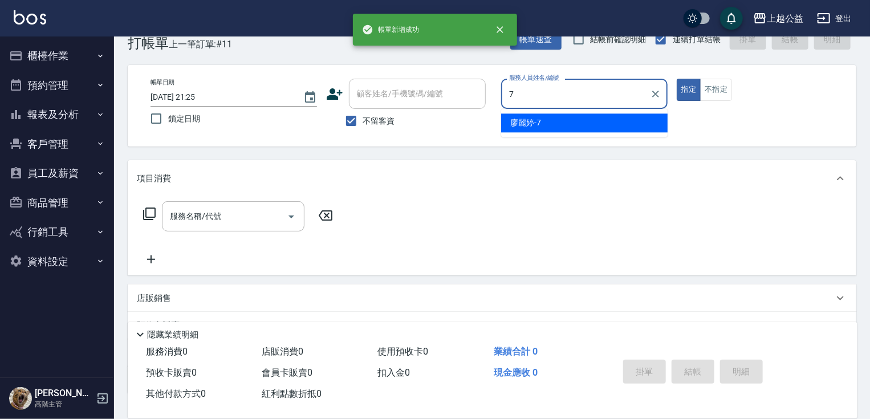
type input "[PERSON_NAME]-7"
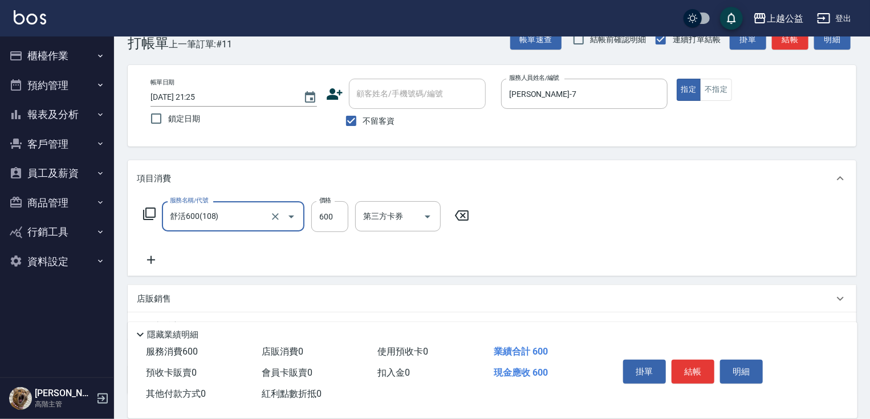
type input "舒活600(108)"
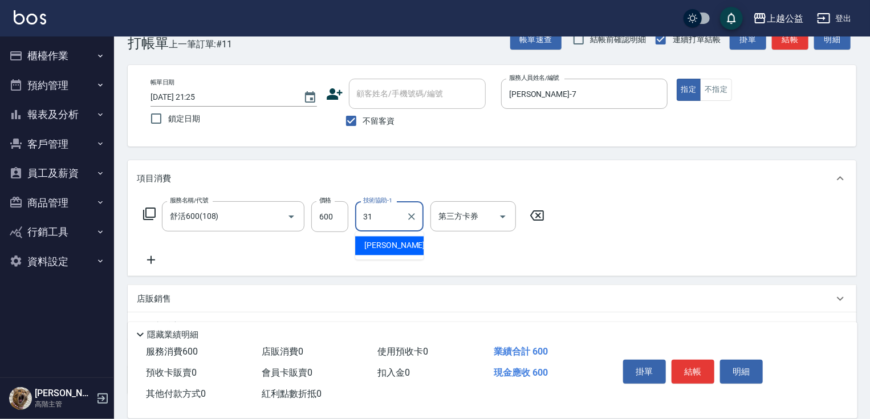
type input "[PERSON_NAME]-31"
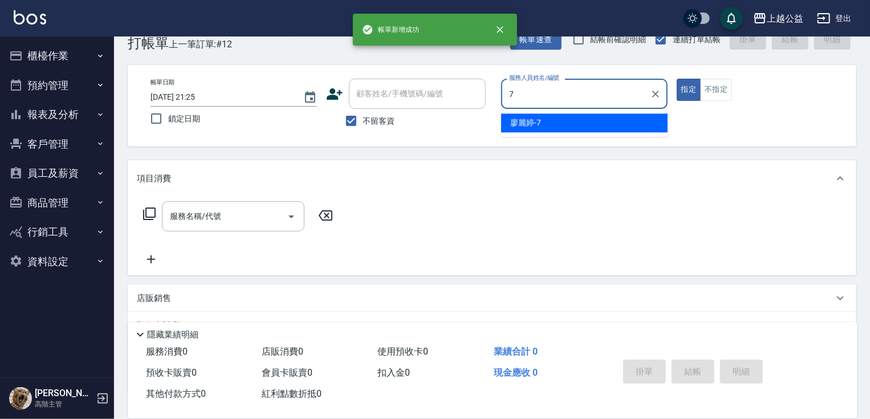
type input "[PERSON_NAME]-7"
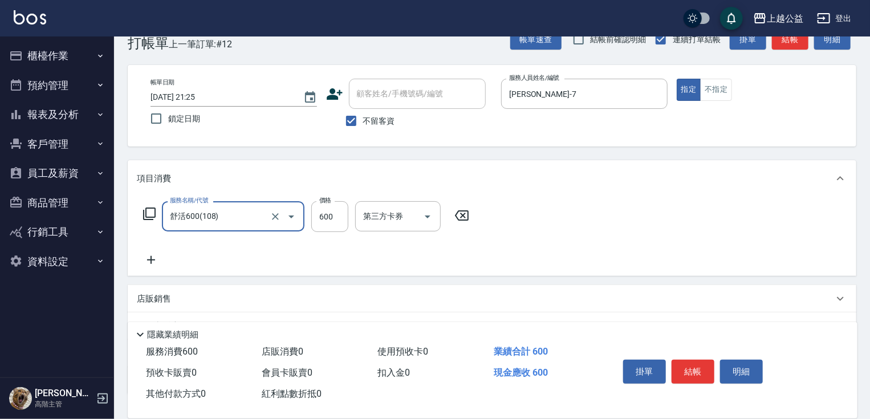
type input "舒活600(108)"
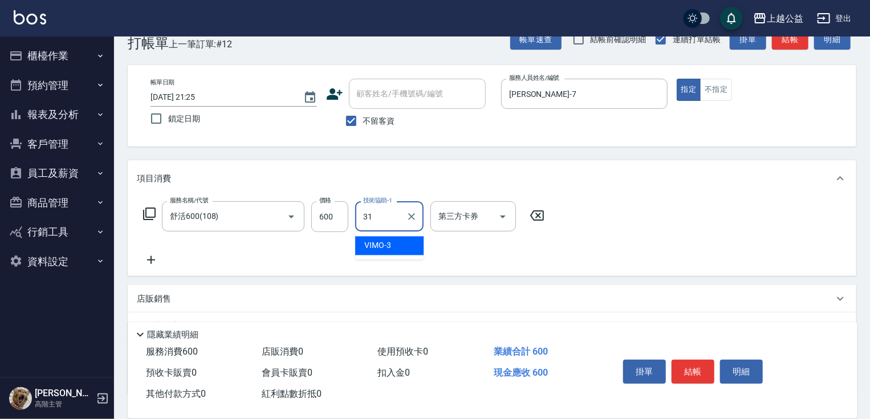
type input "[PERSON_NAME]-31"
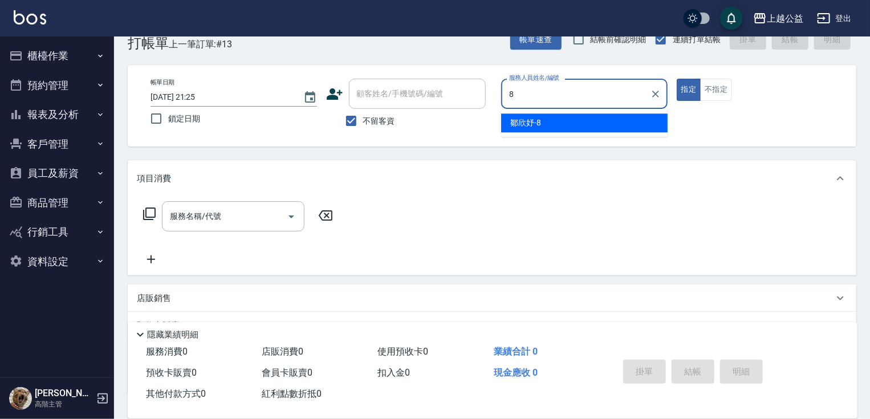
type input "[PERSON_NAME]-8"
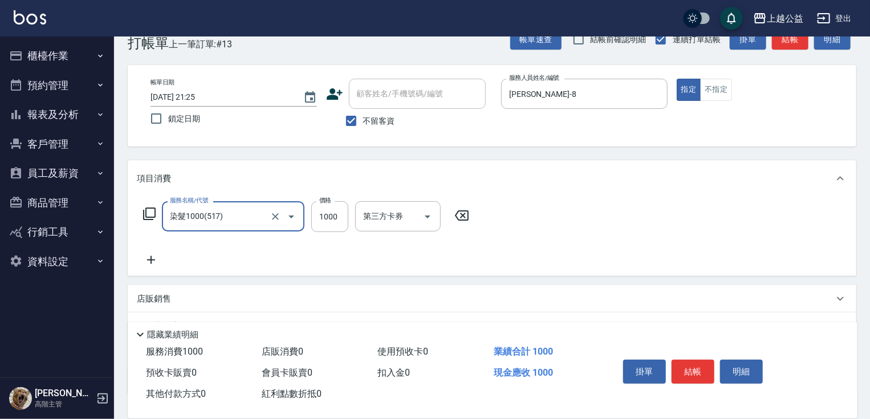
type input "染髮1000(517)"
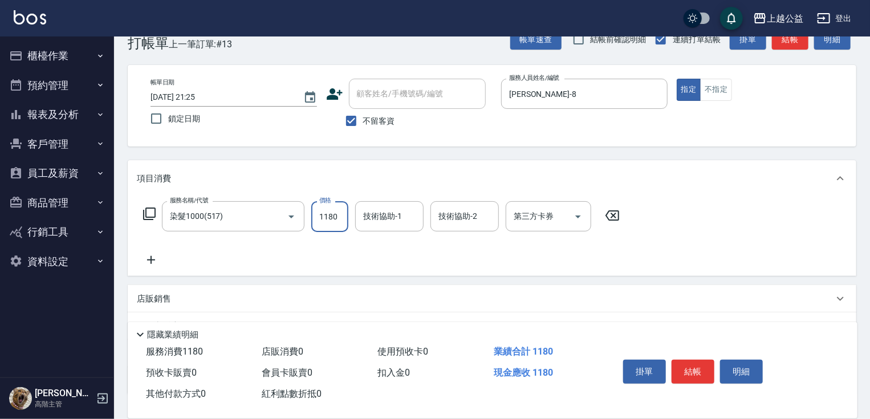
type input "1180"
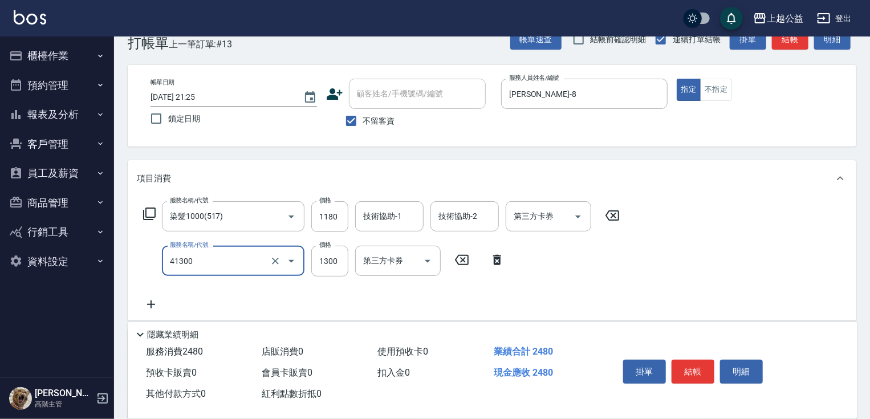
type input "鏡面1300(41300)"
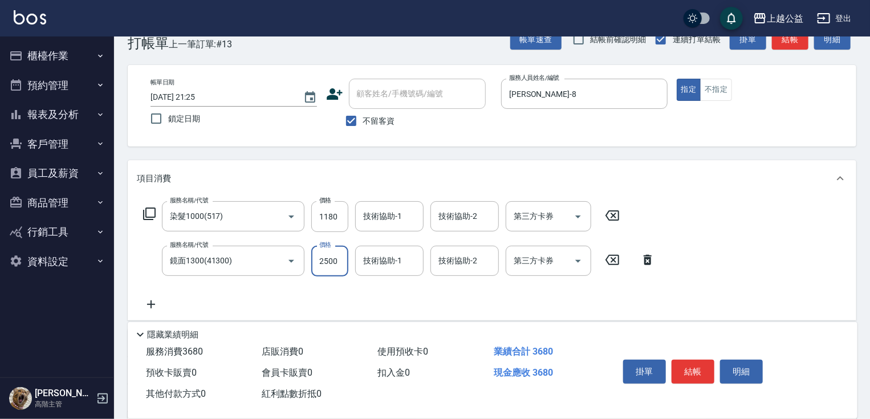
type input "2500"
